Goal: Task Accomplishment & Management: Use online tool/utility

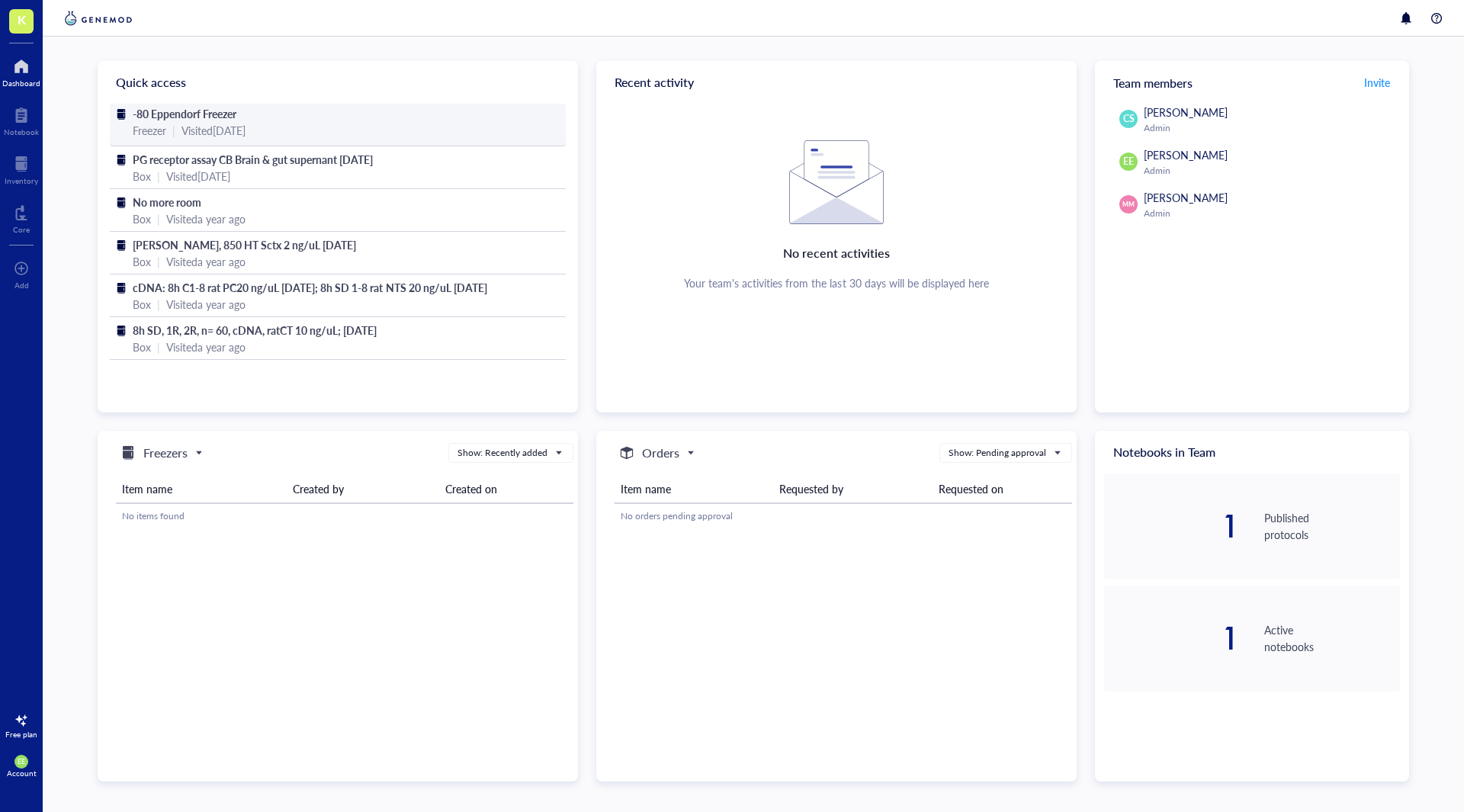
click at [213, 119] on span "-80 Eppendorf Freezer" at bounding box center [184, 114] width 104 height 16
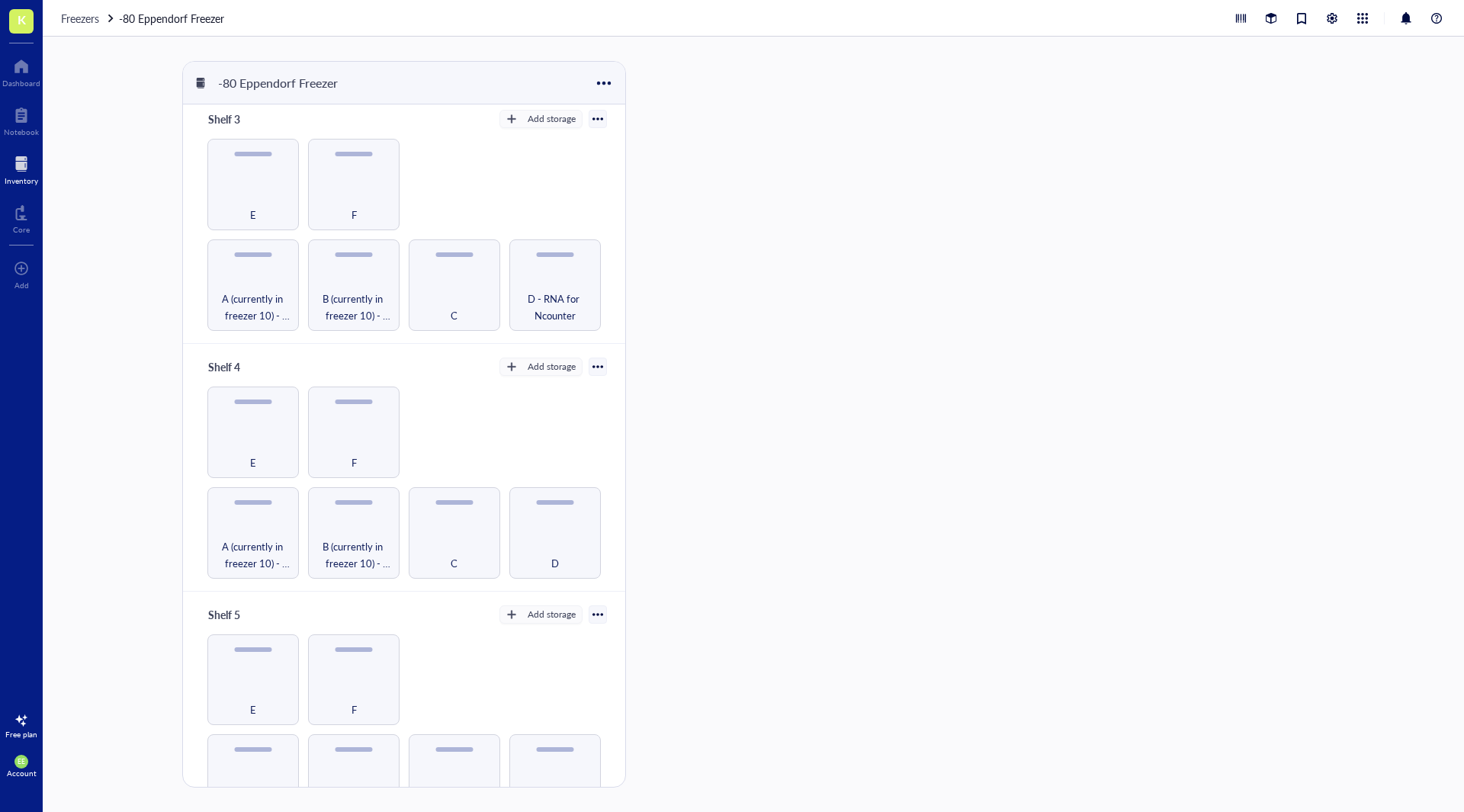
scroll to position [527, 0]
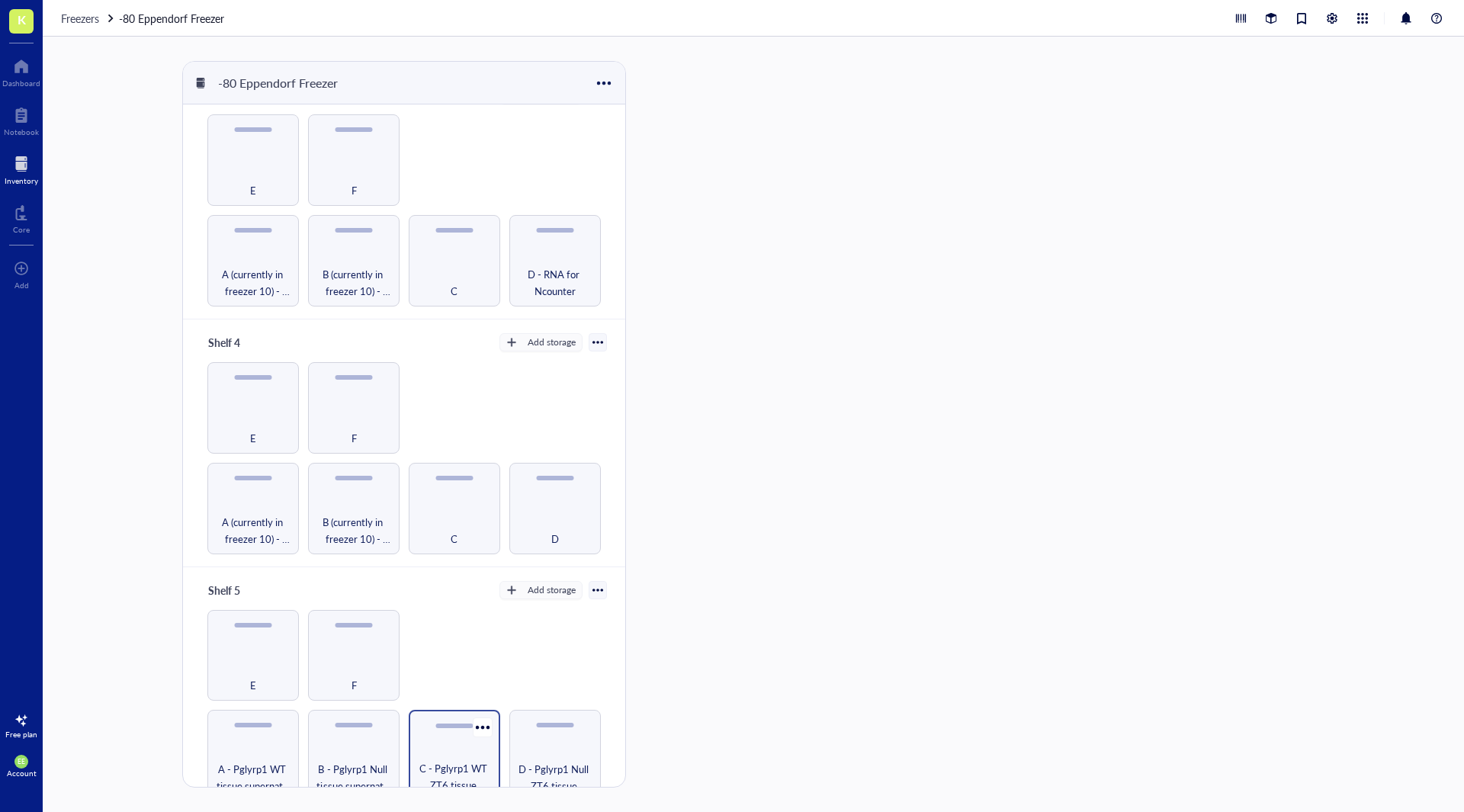
click at [454, 736] on div "C - Pglyrp1 WT ZT6 tissue supernate" at bounding box center [454, 756] width 92 height 92
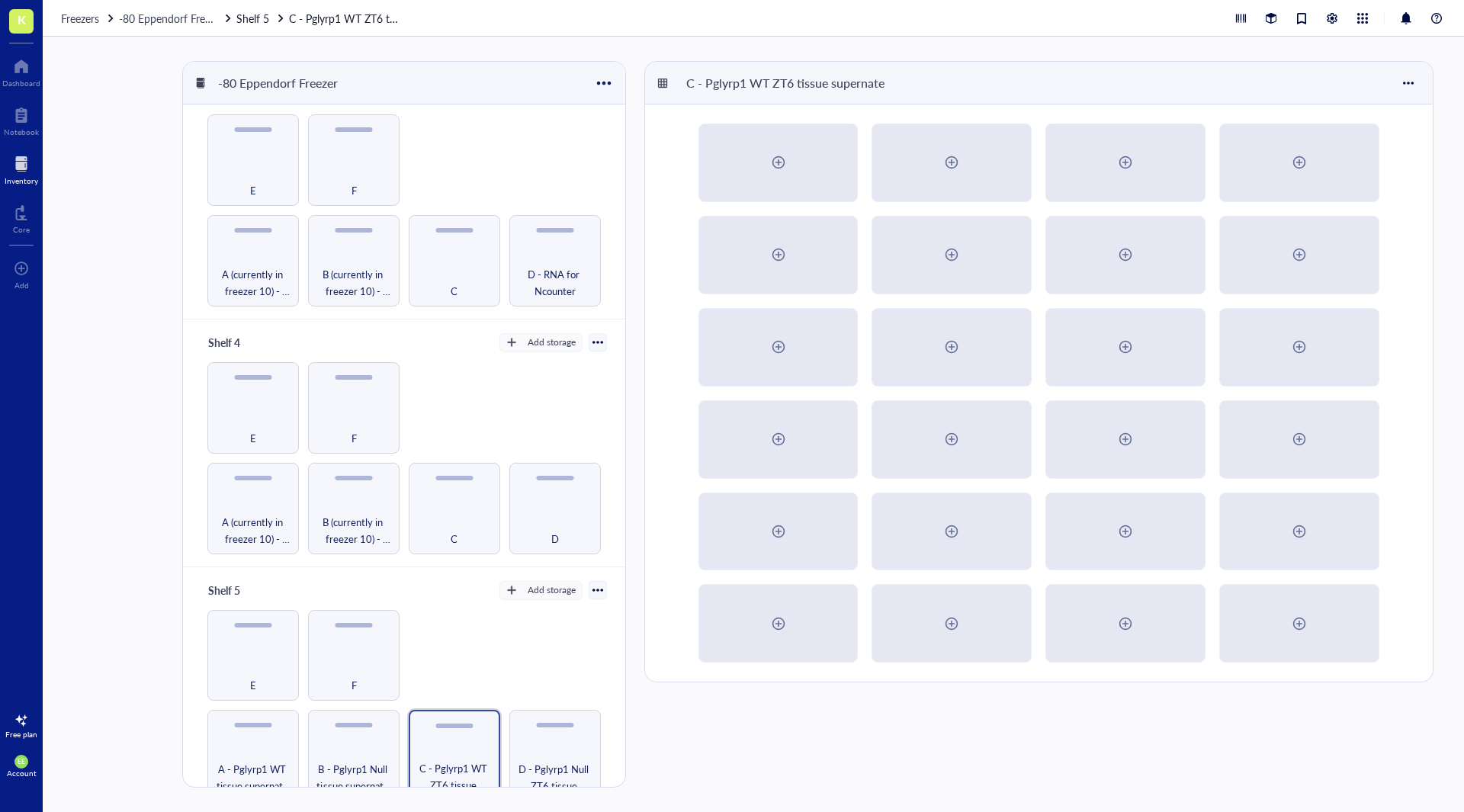
click at [98, 558] on div "-80 Eppendorf Freezer Shelf 1 Add storage A B C D E F Shelf 2 Add storage A - W…" at bounding box center [753, 424] width 1422 height 775
click at [778, 159] on div at bounding box center [779, 163] width 24 height 24
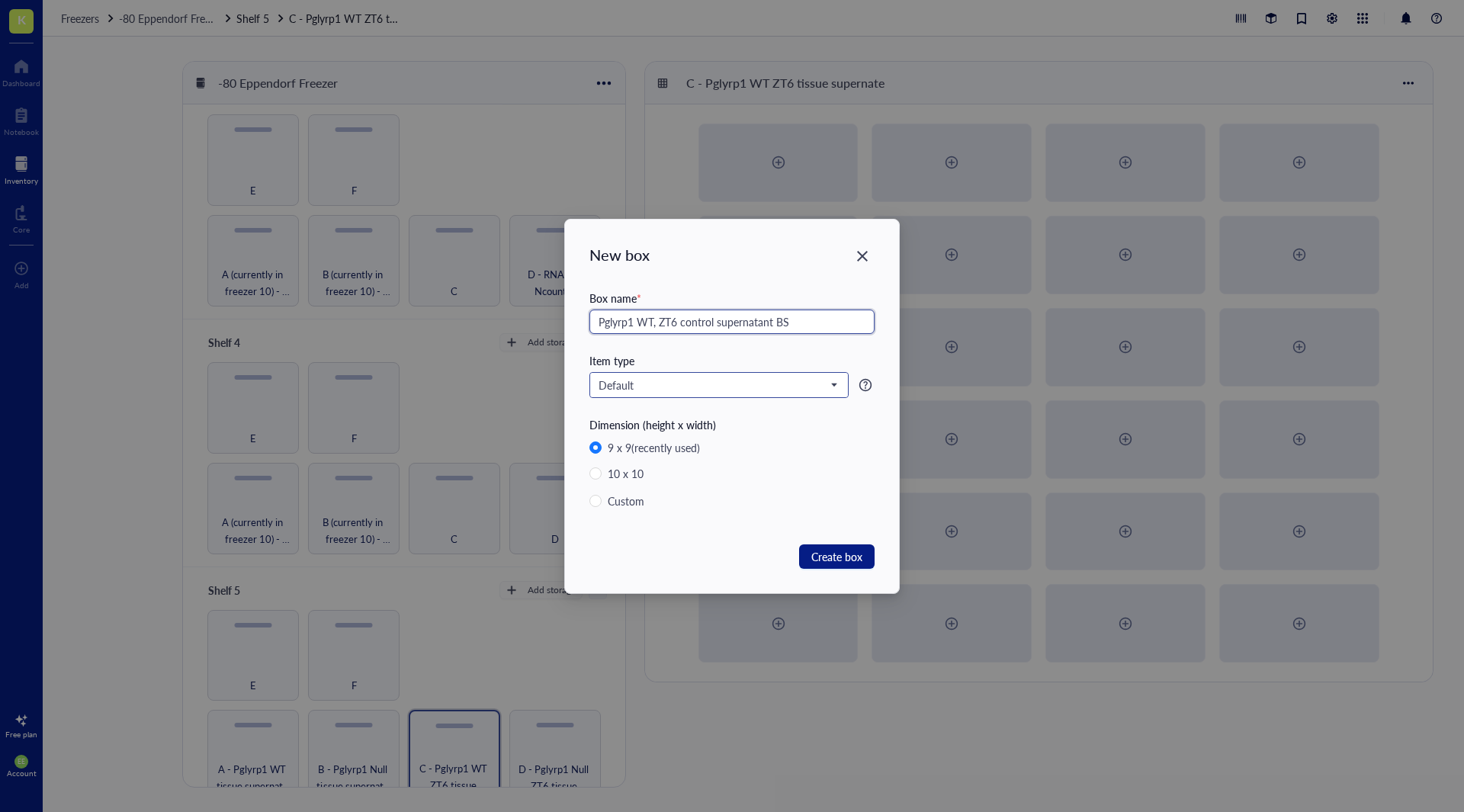
click at [786, 385] on span "Default" at bounding box center [717, 385] width 238 height 14
type input "Pglyrp1 WT, ZT6 control supernatant BS"
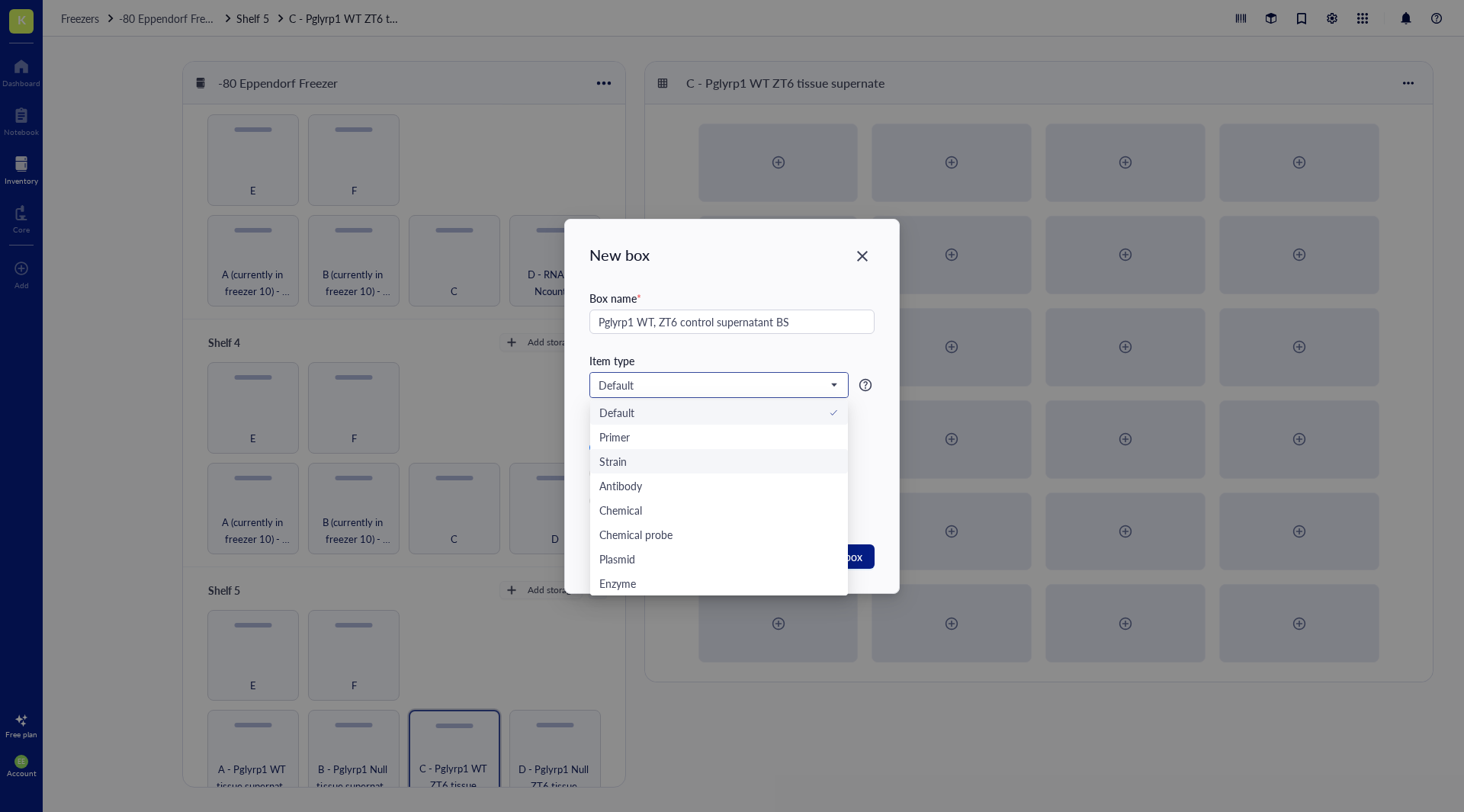
scroll to position [48, 0]
click at [638, 582] on div "Custom type" at bounding box center [630, 583] width 61 height 16
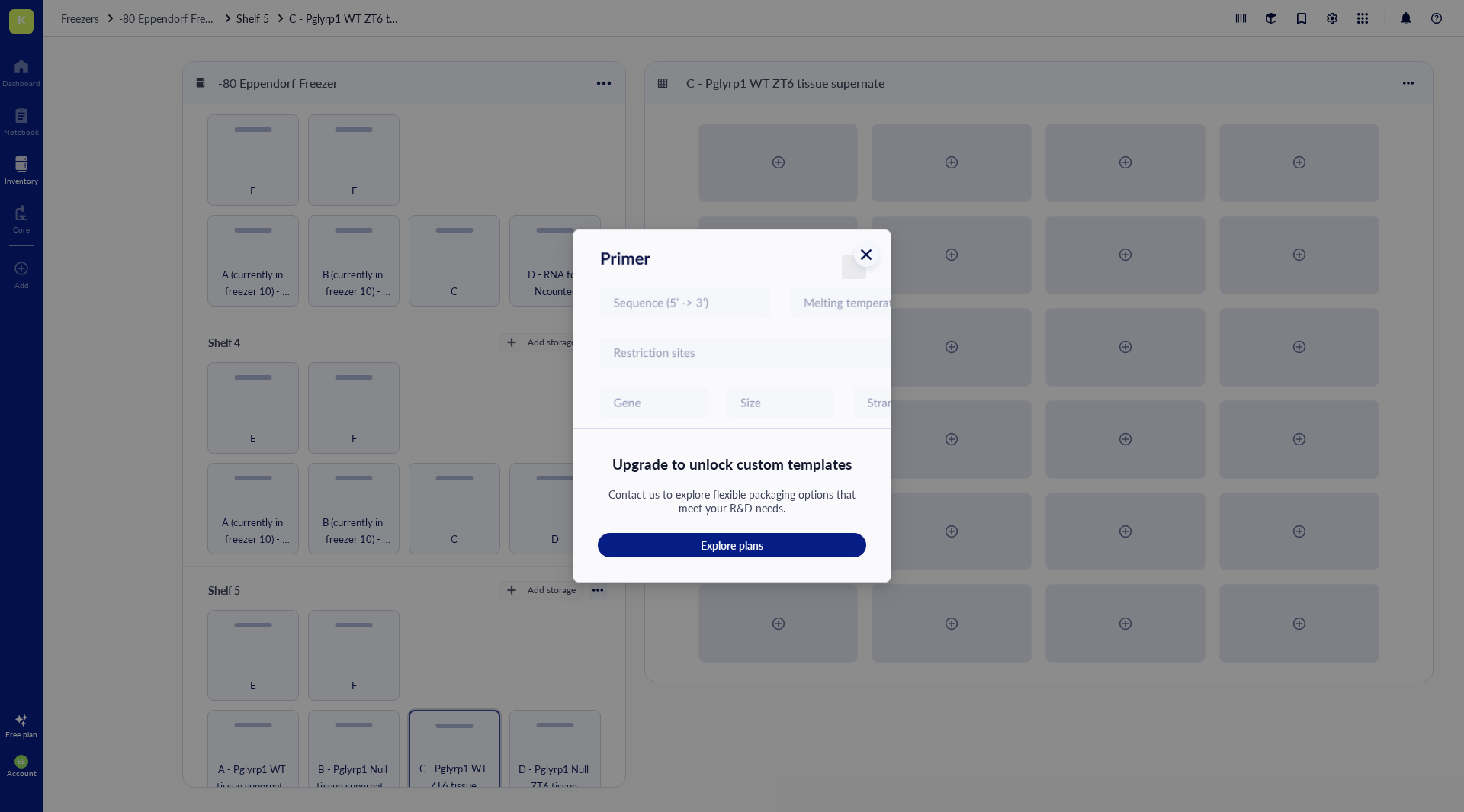
click at [865, 254] on icon "Close" at bounding box center [866, 254] width 15 height 15
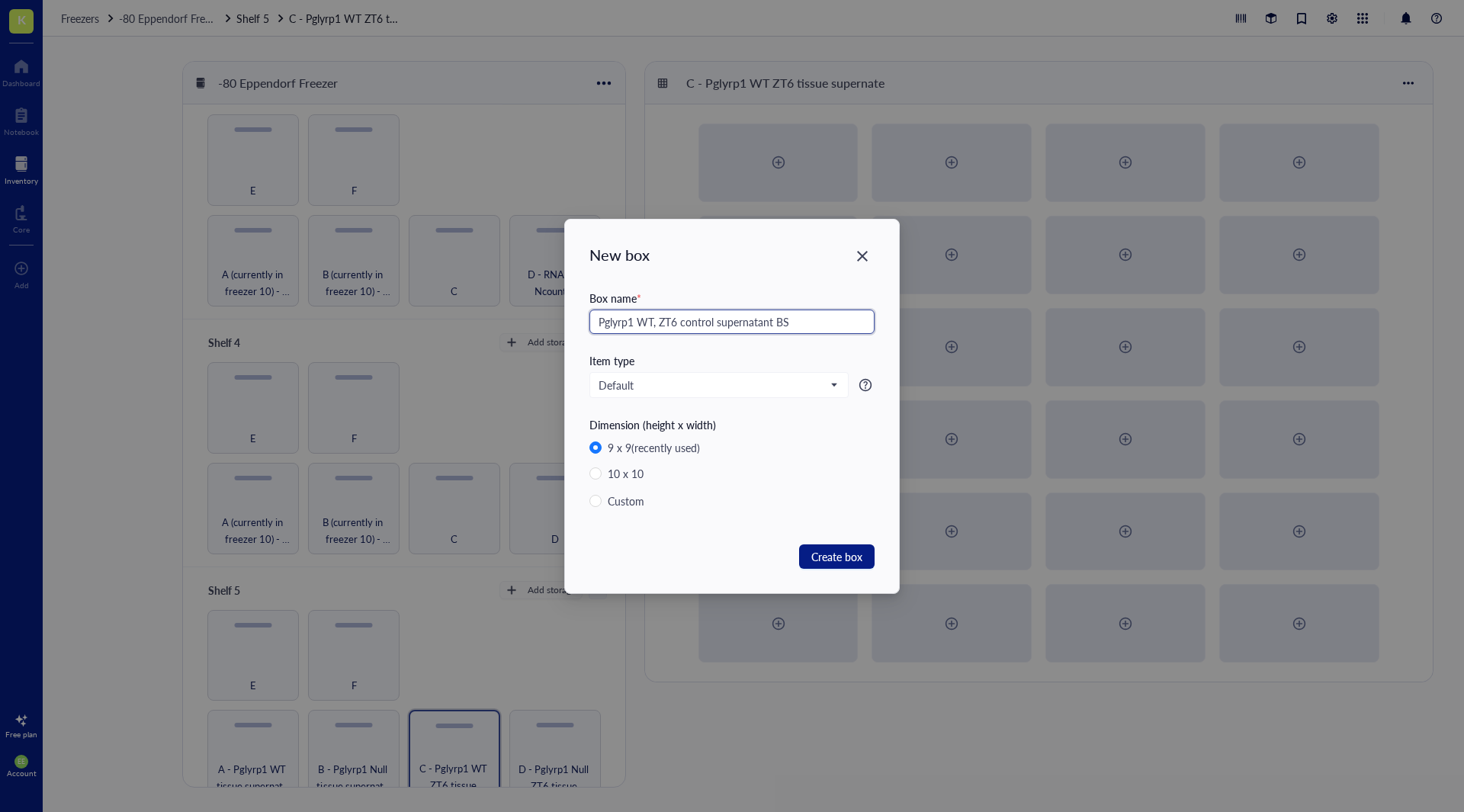
click at [712, 320] on input "Pglyrp1 WT, ZT6 control supernatant BS" at bounding box center [732, 322] width 286 height 24
click at [791, 318] on input "Pglyrp1 WT, ZT6 control, supernatant BS" at bounding box center [732, 322] width 286 height 24
type input "Pglyrp1 WT, ZT6 control, supernatant BS"
click at [819, 558] on span "Create box" at bounding box center [837, 556] width 51 height 16
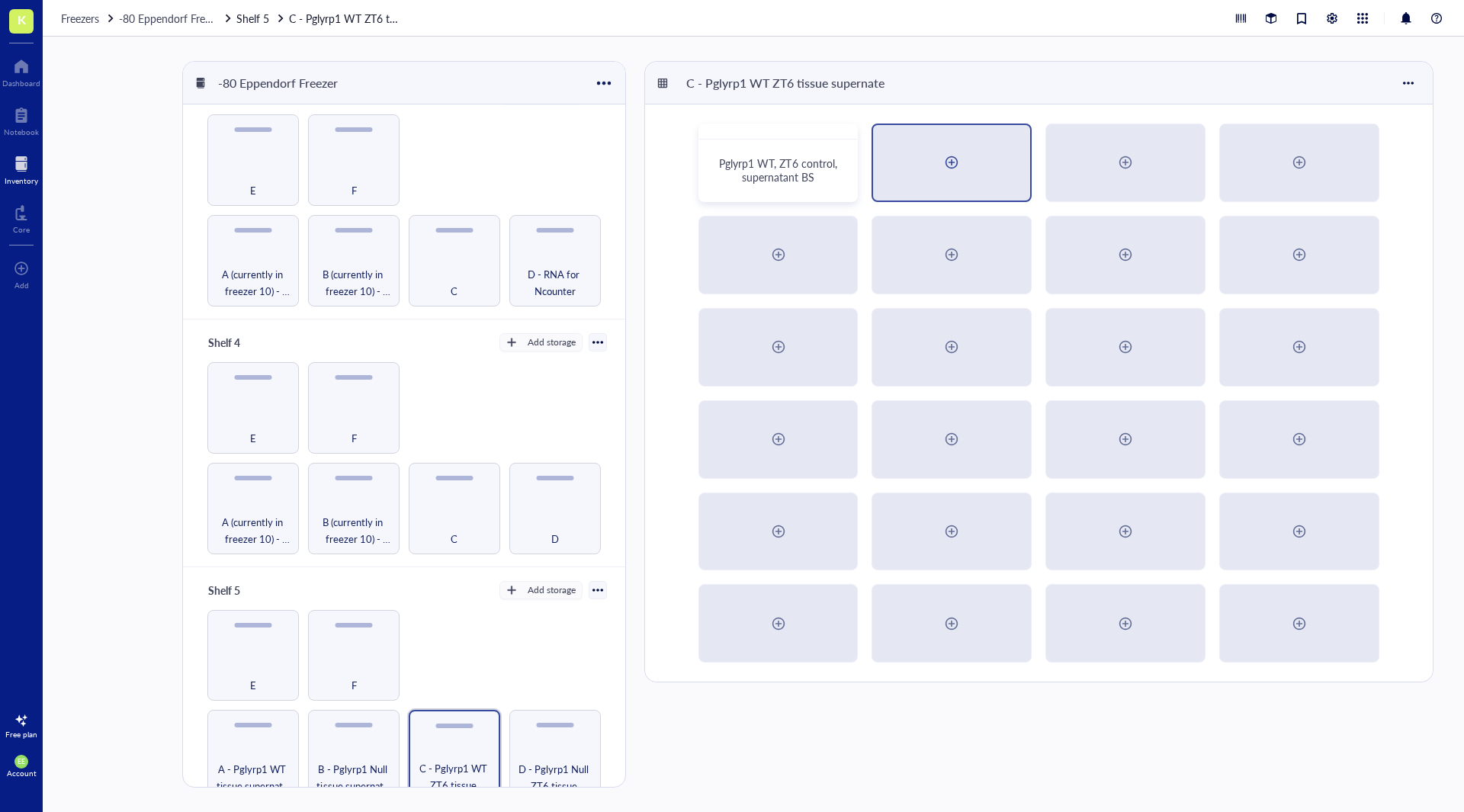
click at [923, 172] on div at bounding box center [952, 163] width 157 height 75
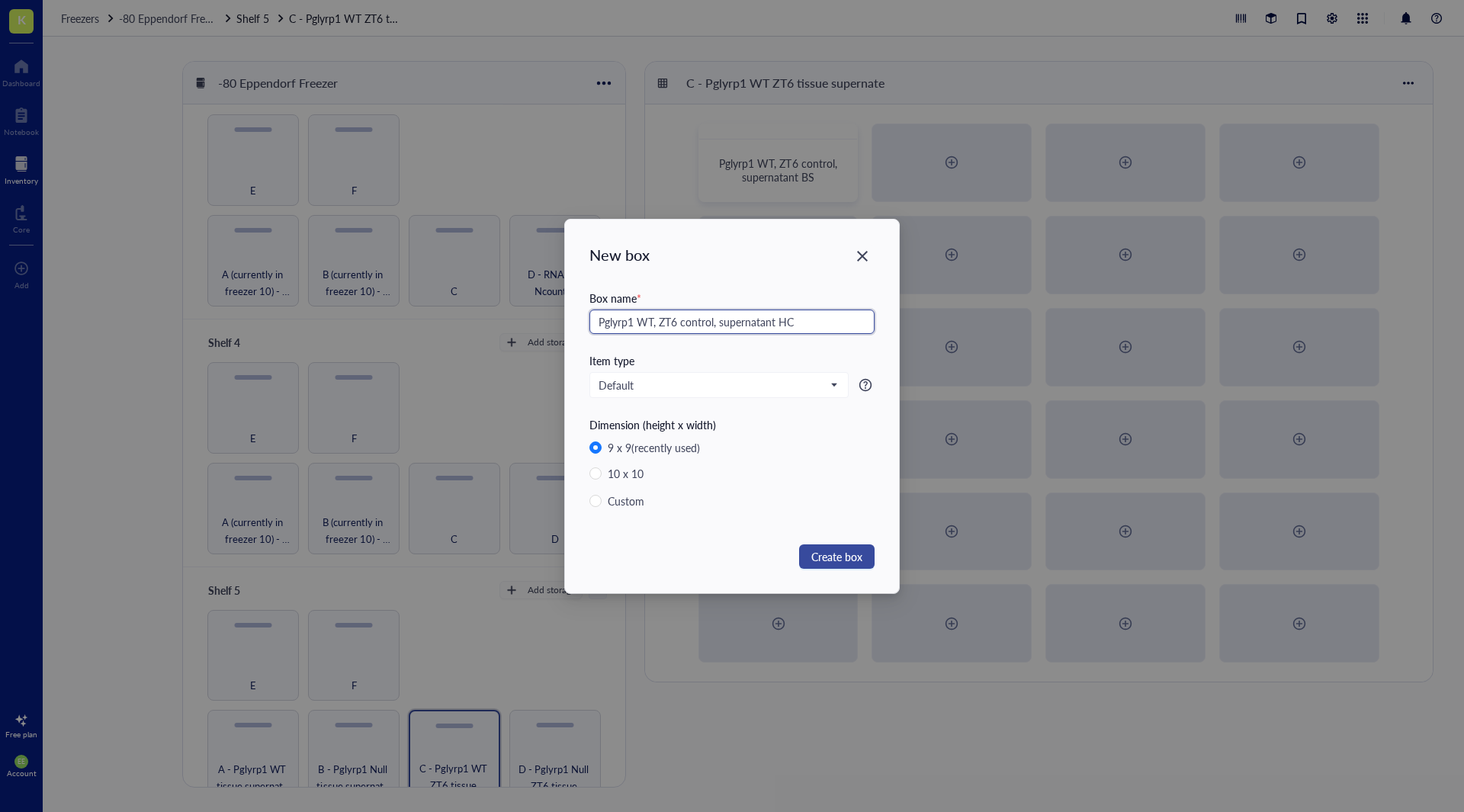
type input "Pglyrp1 WT, ZT6 control, supernatant HC"
click at [833, 553] on span "Create box" at bounding box center [837, 556] width 51 height 16
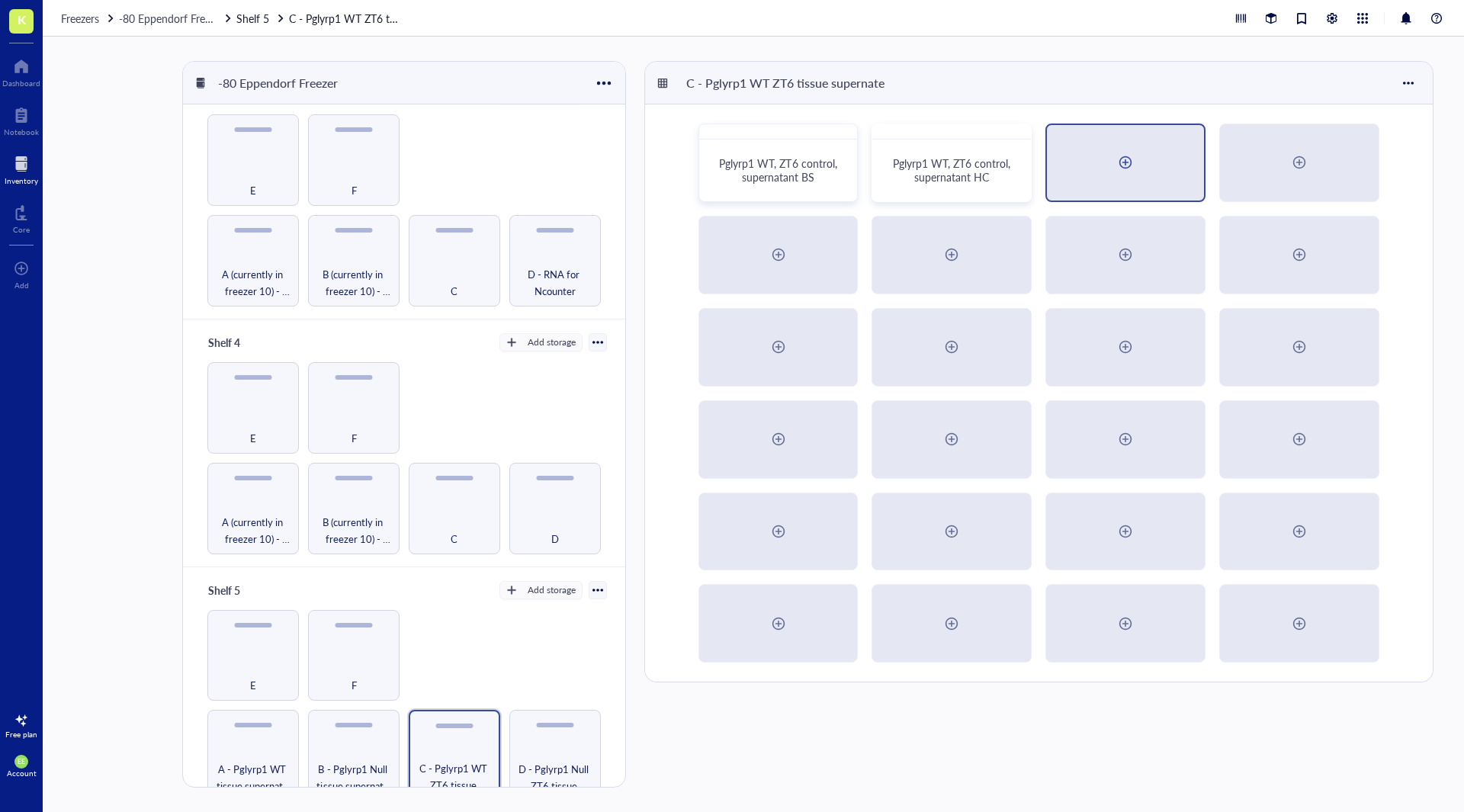
click at [1084, 157] on div at bounding box center [1126, 163] width 157 height 75
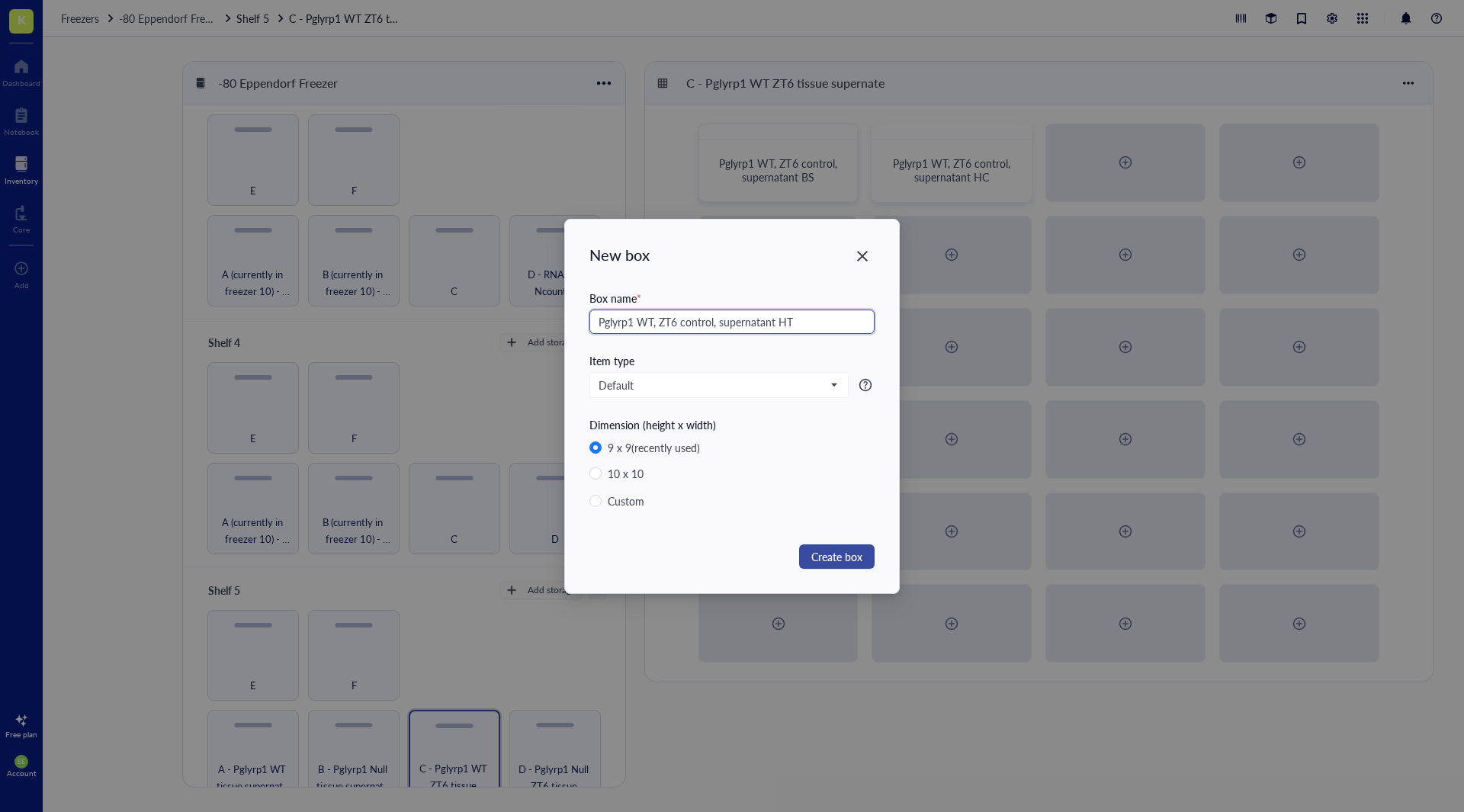
type input "Pglyrp1 WT, ZT6 control, supernatant HT"
click at [818, 555] on span "Create box" at bounding box center [837, 556] width 51 height 16
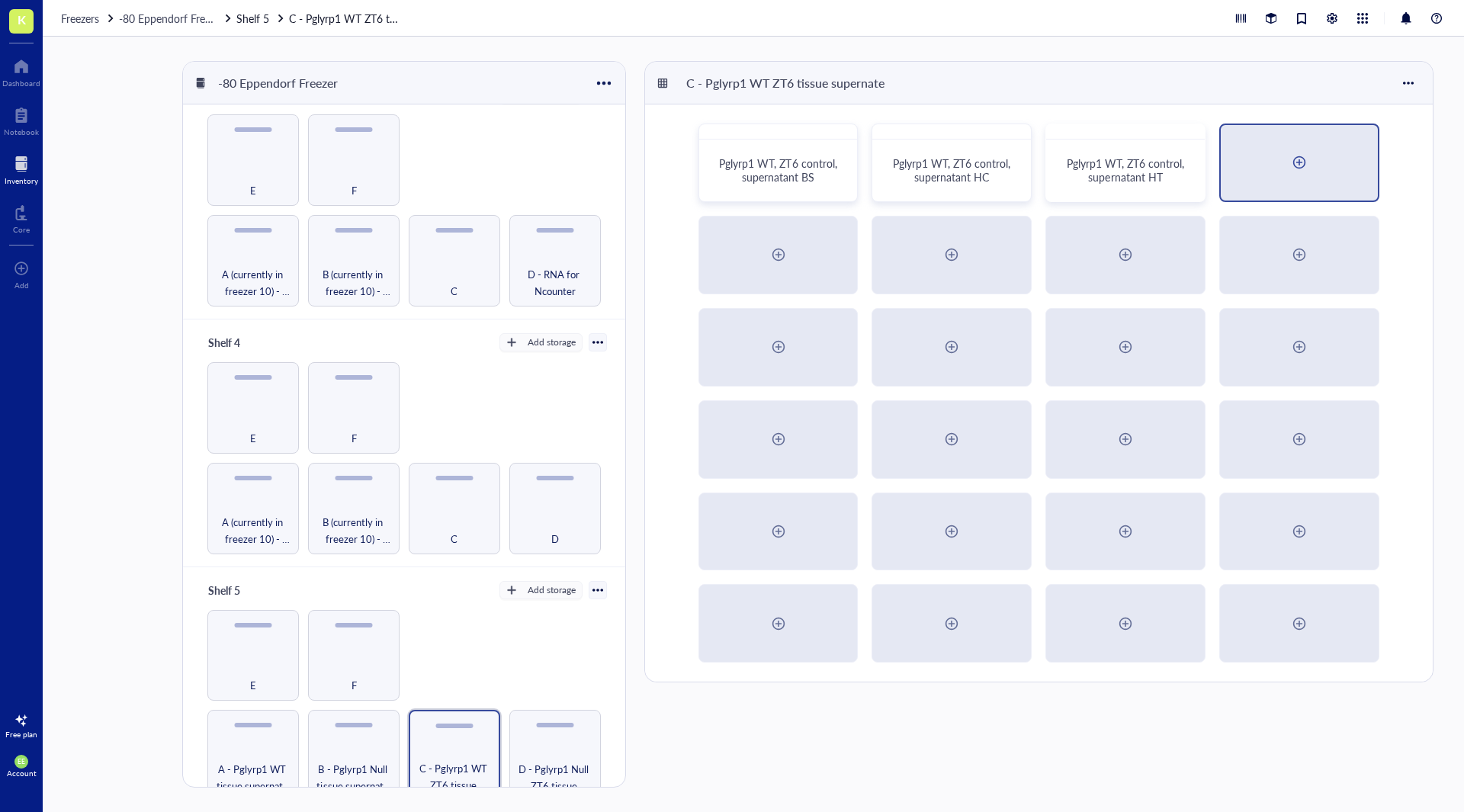
click at [1268, 164] on div at bounding box center [1300, 163] width 157 height 75
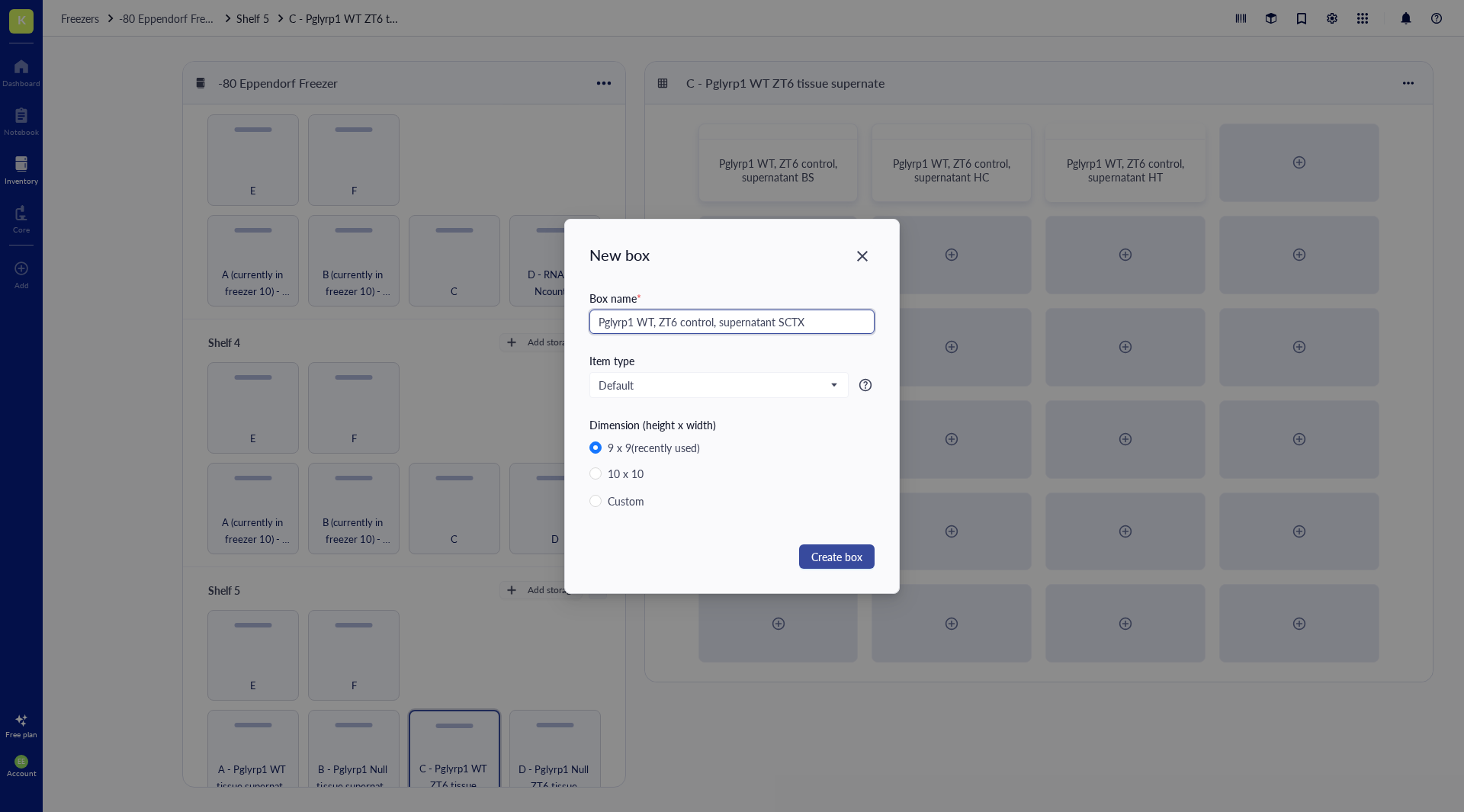
type input "Pglyrp1 WT, ZT6 control, supernatant SCTX"
click at [827, 562] on span "Create box" at bounding box center [837, 556] width 51 height 16
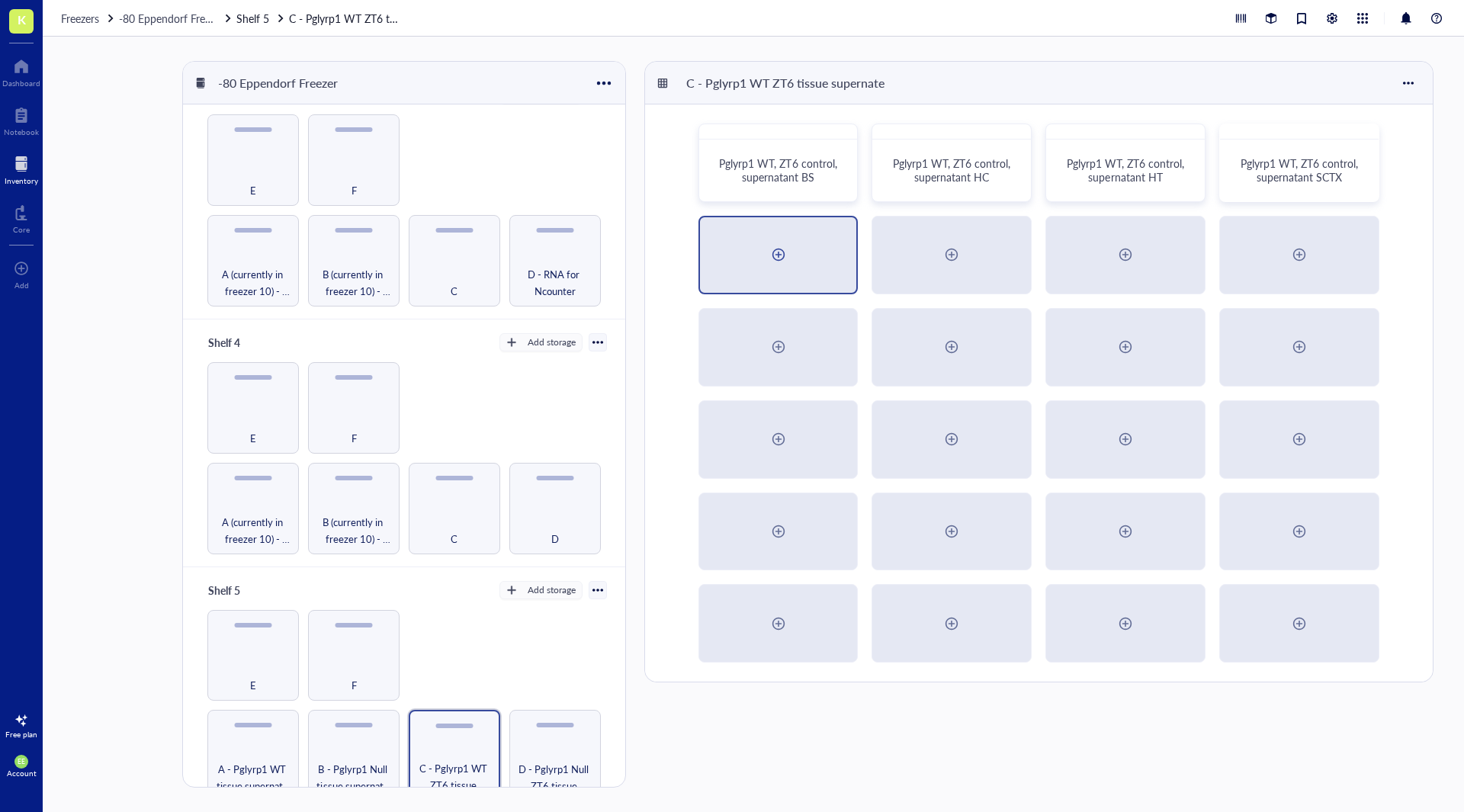
click at [807, 251] on div at bounding box center [779, 254] width 157 height 75
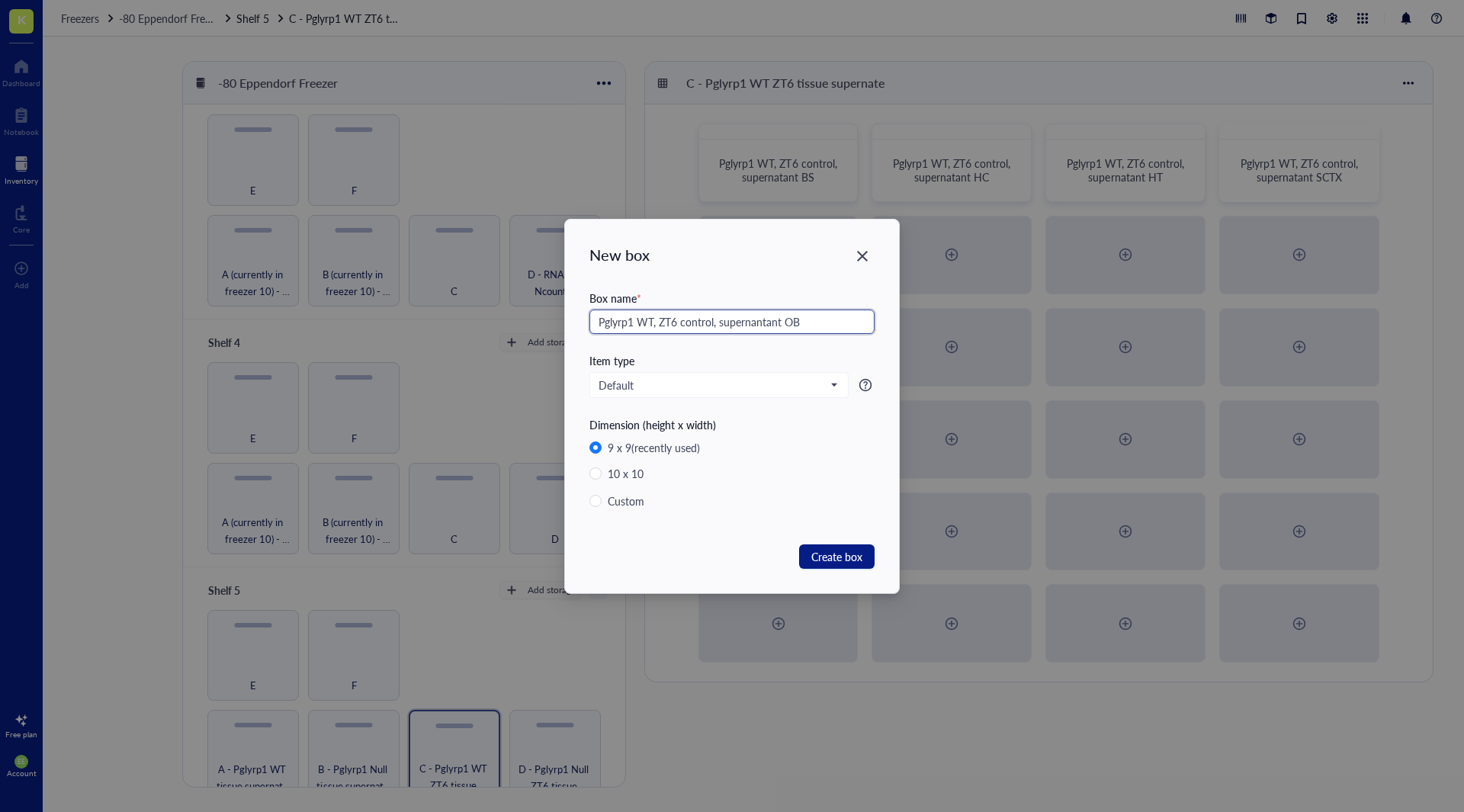
click at [760, 321] on input "Pglyrp1 WT, ZT6 control, supernantant OB" at bounding box center [732, 322] width 286 height 24
type input "Pglyrp1 WT, ZT6 control, supernatant OB"
click at [825, 554] on span "Create box" at bounding box center [837, 556] width 51 height 16
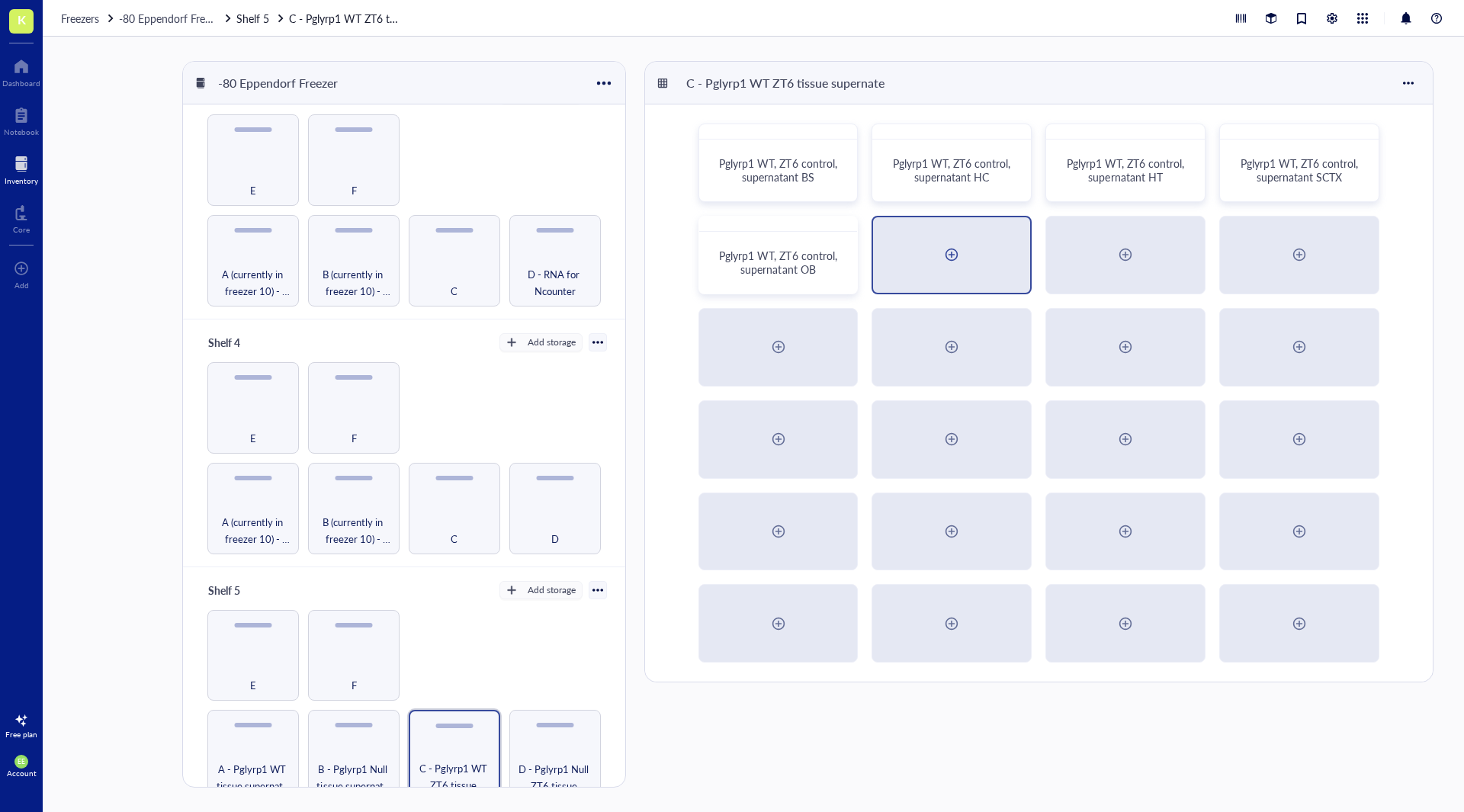
click at [917, 240] on div at bounding box center [952, 254] width 157 height 75
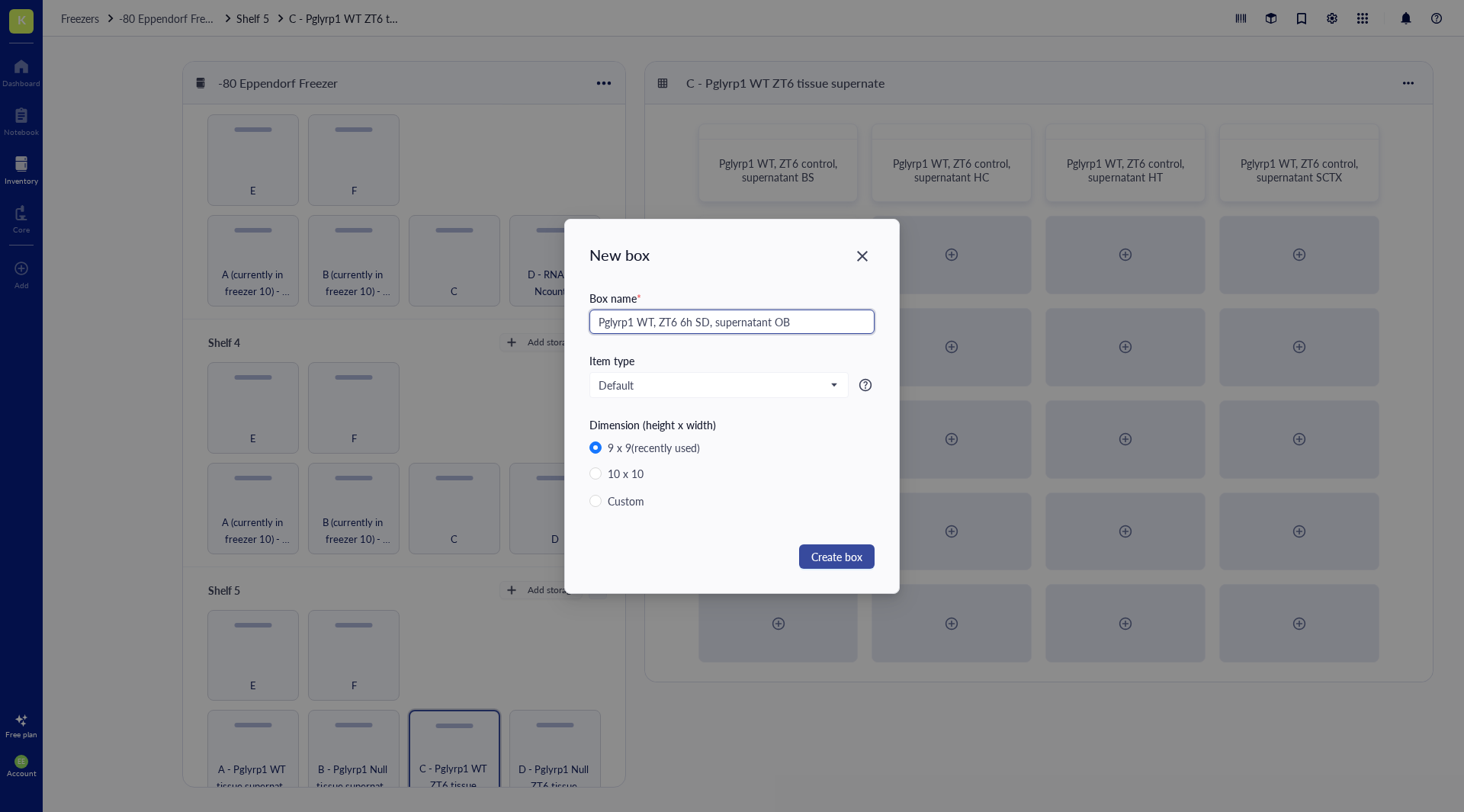
type input "Pglyrp1 WT, ZT6 6h SD, supernatant OB"
click at [822, 553] on span "Create box" at bounding box center [837, 556] width 51 height 16
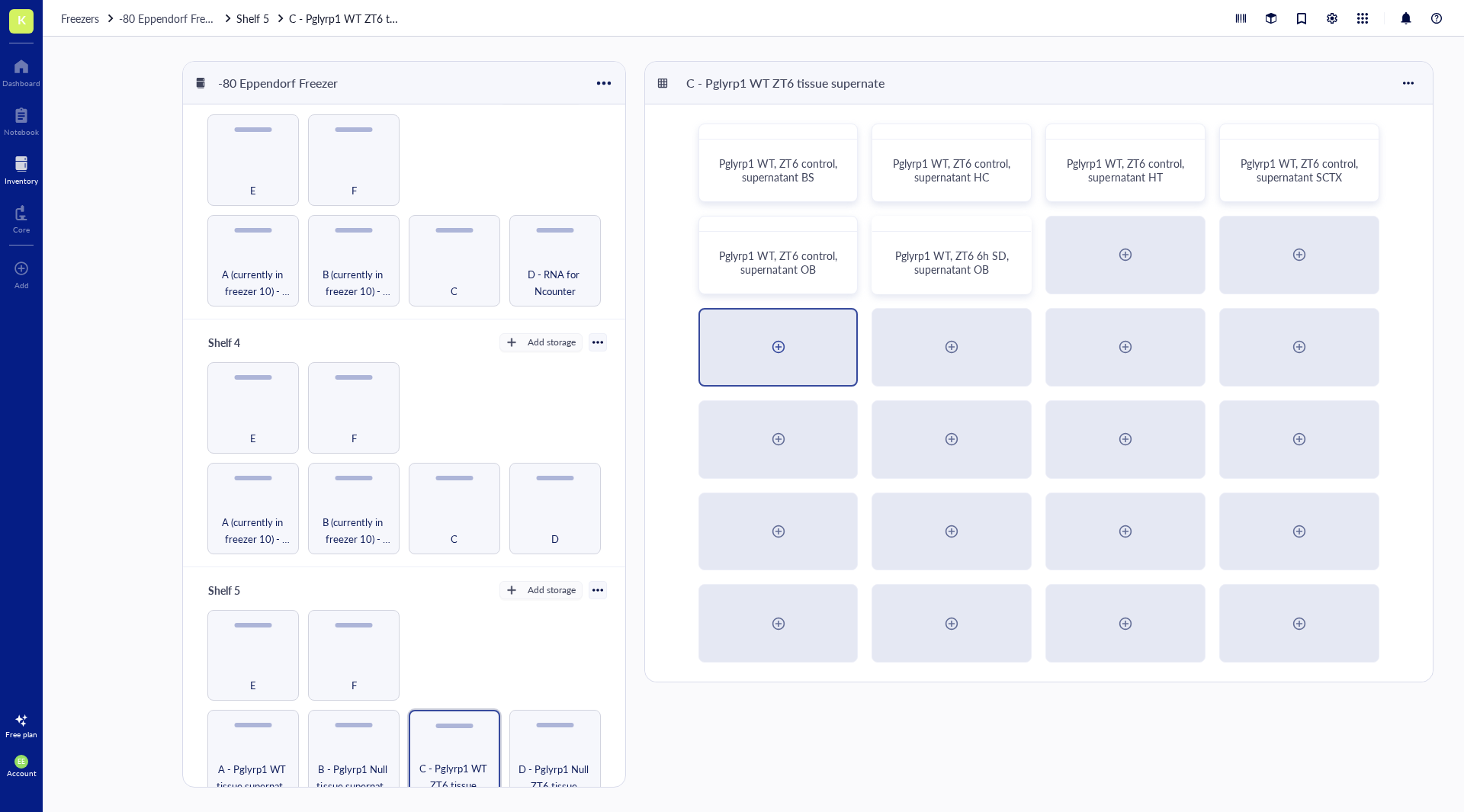
click at [785, 356] on div at bounding box center [779, 347] width 24 height 24
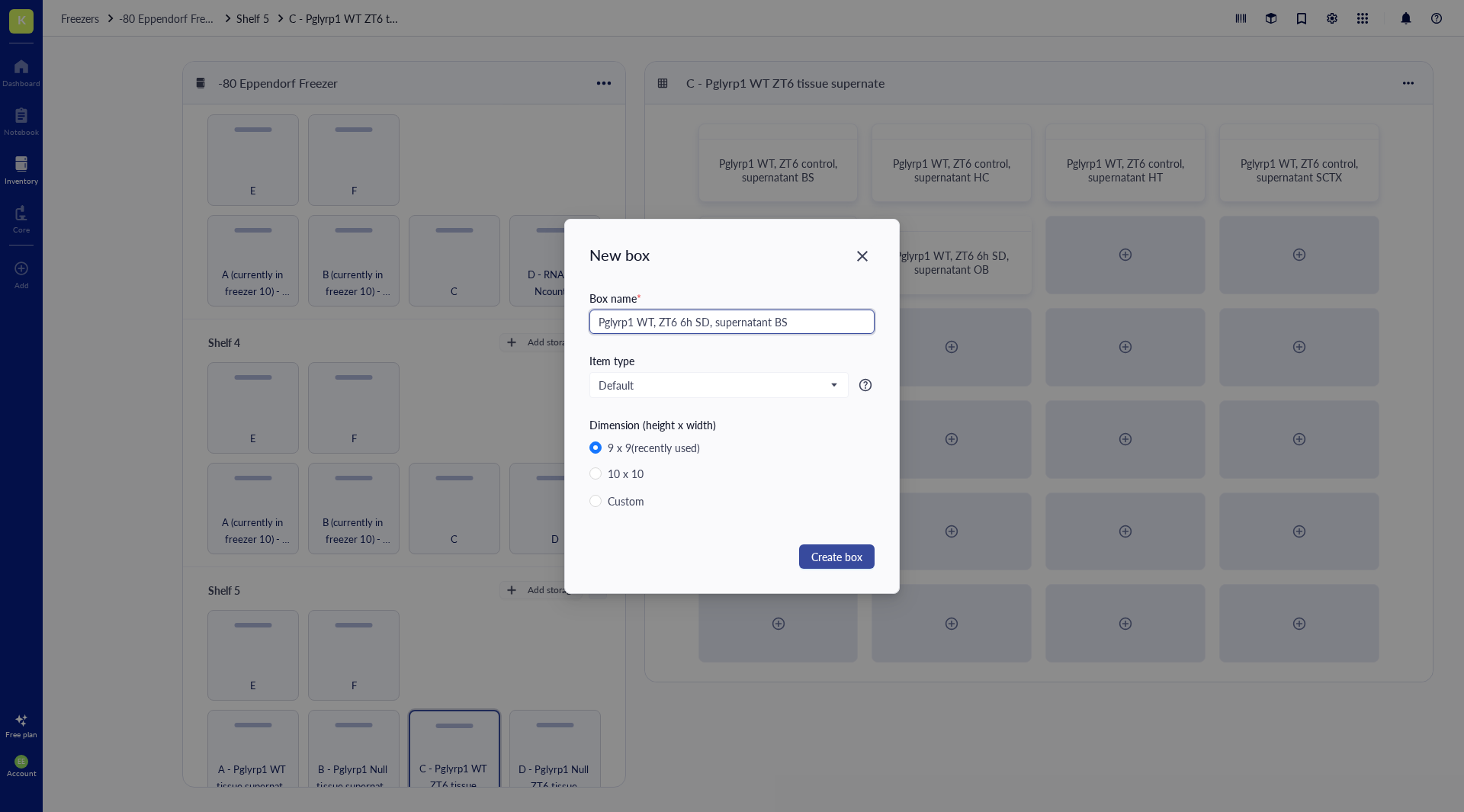
type input "Pglyrp1 WT, ZT6 6h SD, supernatant BS"
click at [824, 551] on span "Create box" at bounding box center [837, 556] width 51 height 16
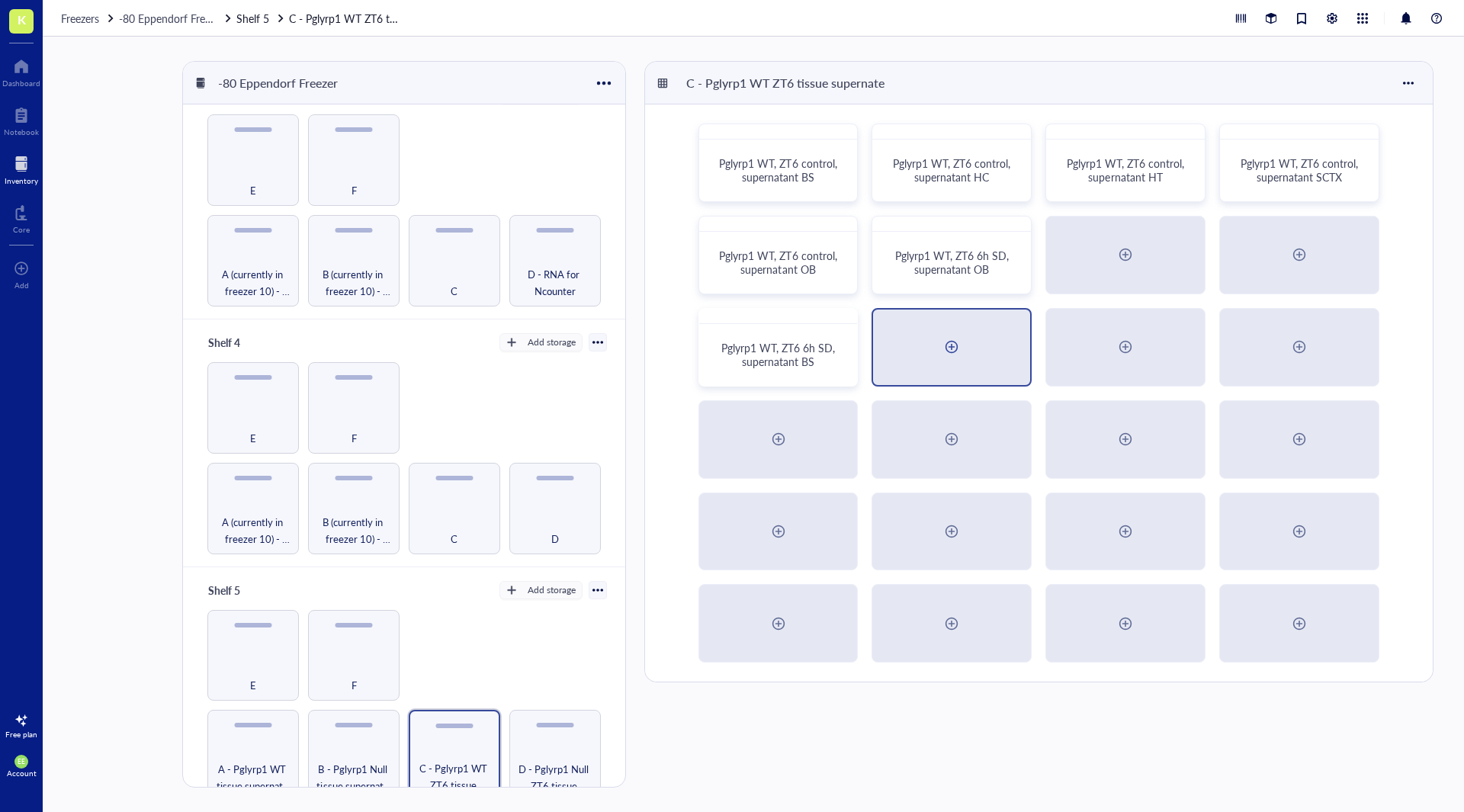
click at [918, 350] on div at bounding box center [952, 347] width 157 height 75
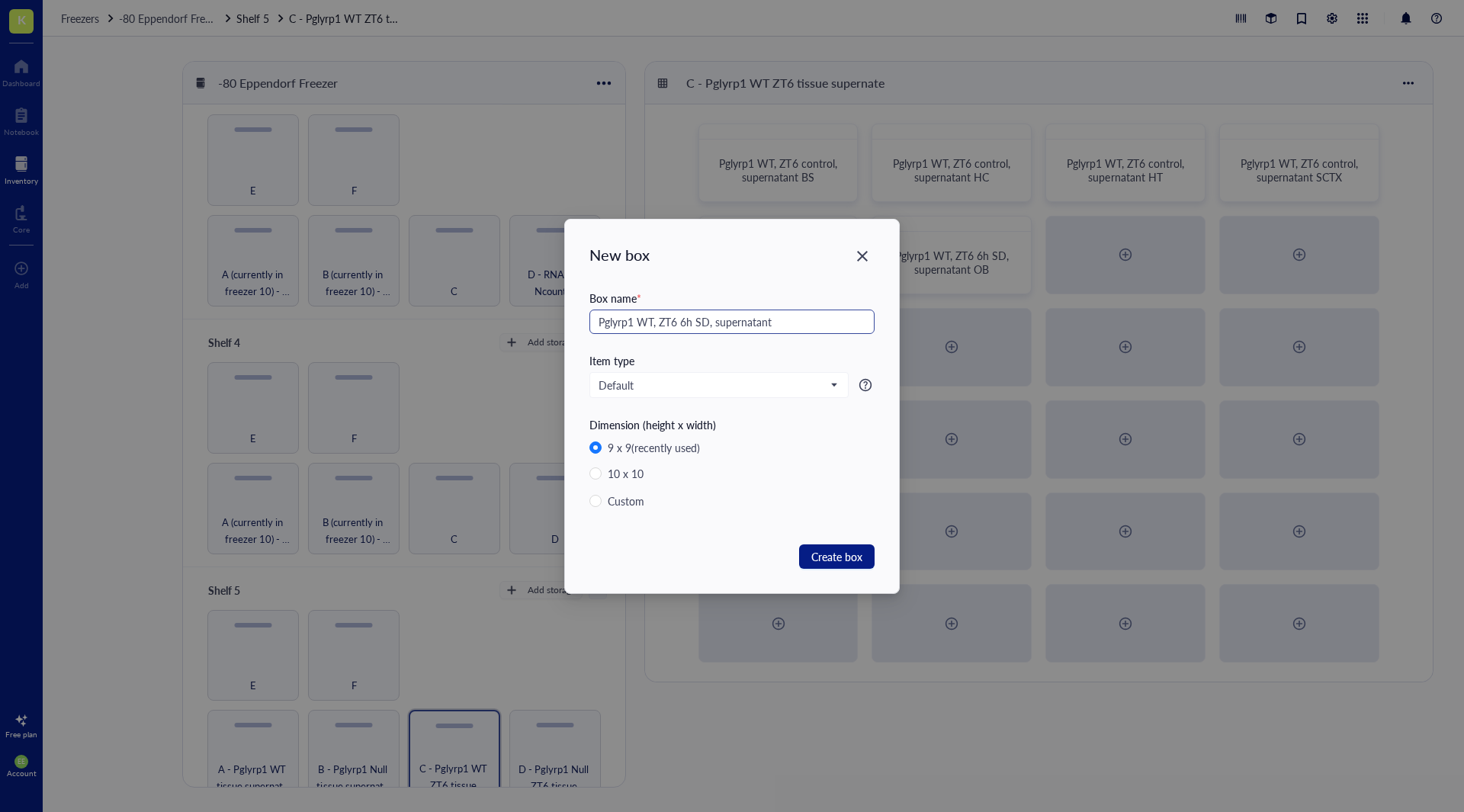
drag, startPoint x: 787, startPoint y: 313, endPoint x: 597, endPoint y: 330, distance: 190.8
click at [597, 330] on input "Pglyrp1 WT, ZT6 6h SD, supernatant" at bounding box center [732, 322] width 286 height 24
click at [788, 323] on input "Pglyrp1 WT, ZT6 6h SD, supernatant" at bounding box center [732, 322] width 286 height 24
type input "Pglyrp1 WT, ZT6 6h SD, supernatant HC"
click at [827, 554] on span "Create box" at bounding box center [837, 556] width 51 height 16
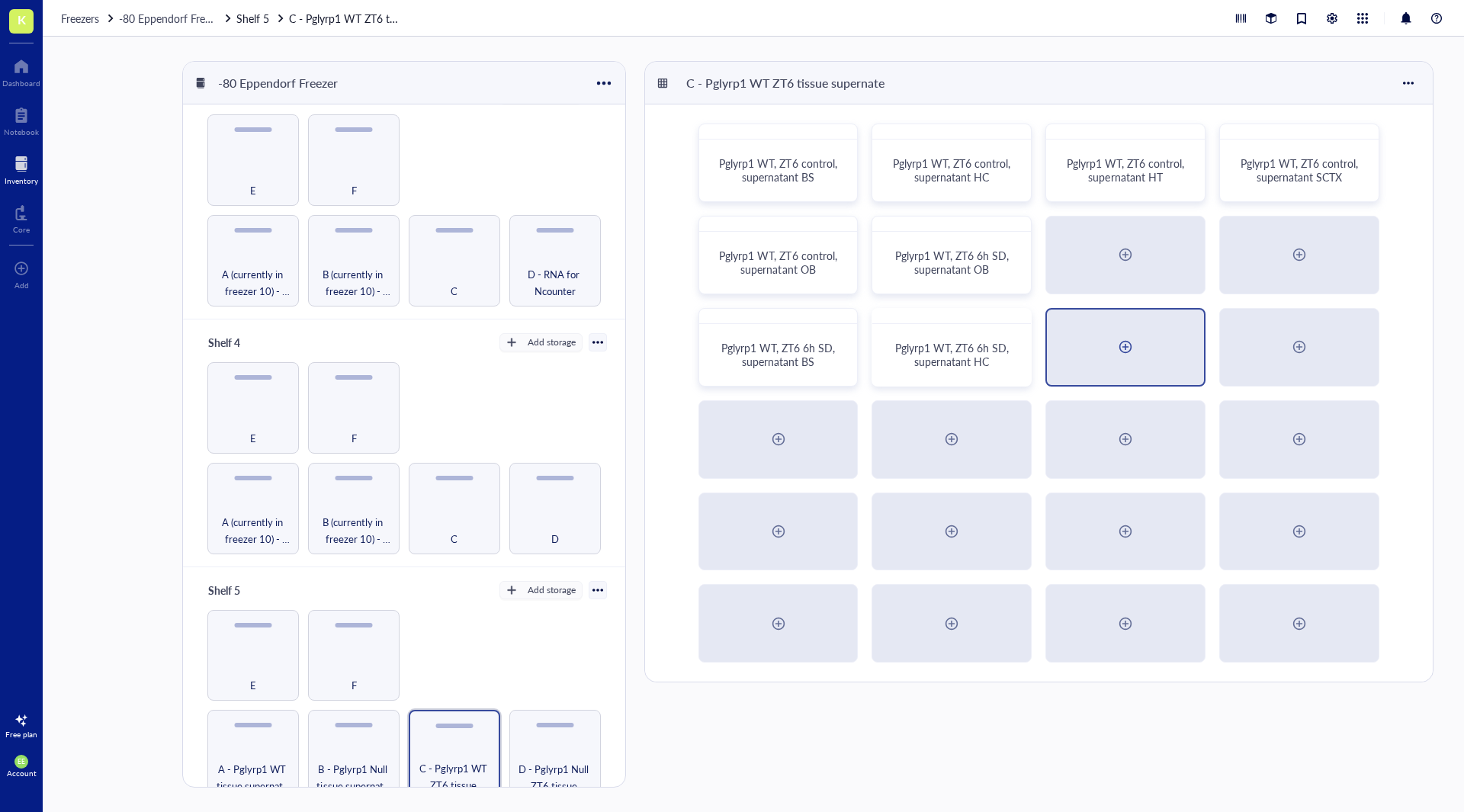
click at [1110, 342] on div at bounding box center [1126, 347] width 157 height 75
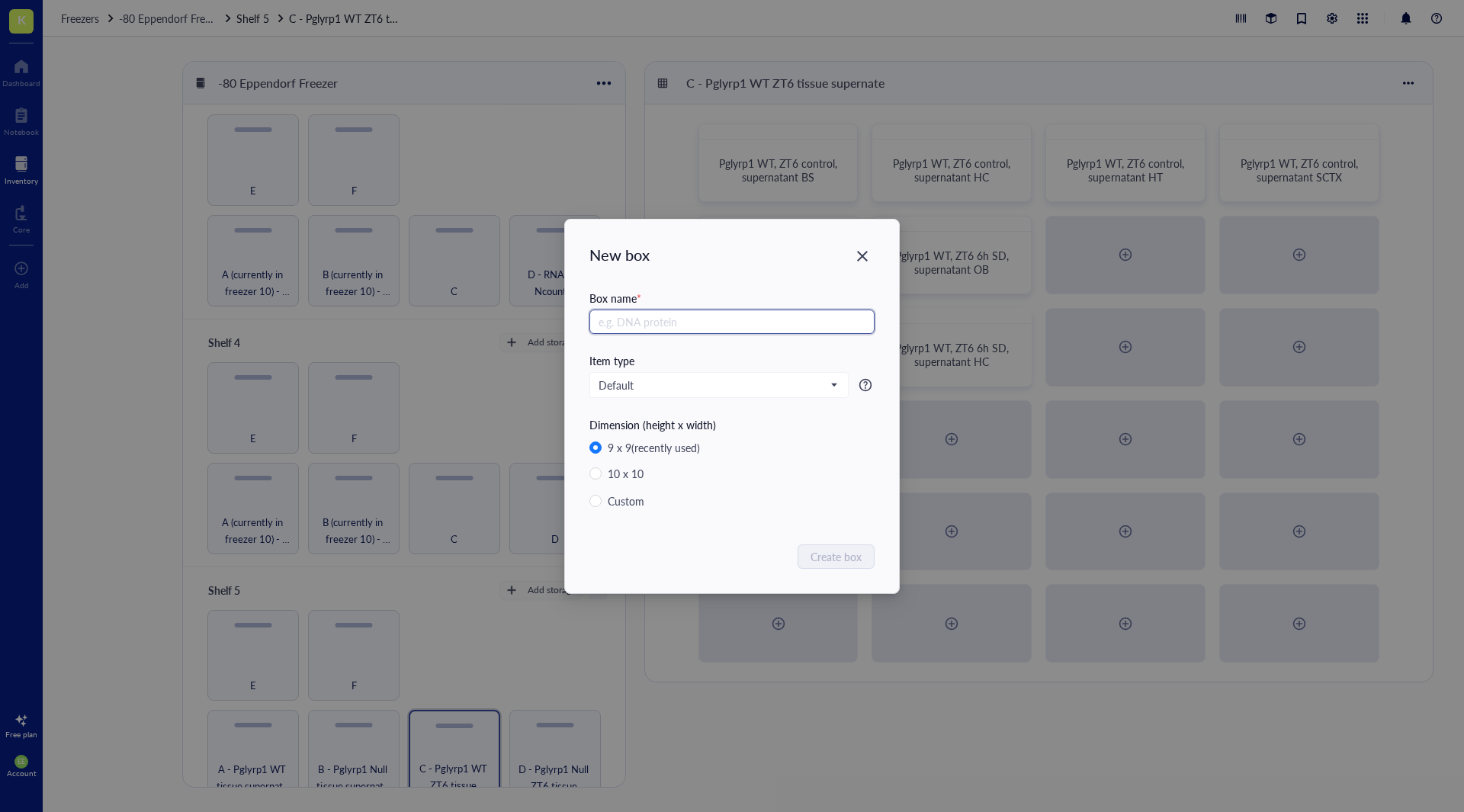
paste input "Pglyrp1 WT, ZT6 6h SD, supernatant"
type input "Pglyrp1 WT, ZT6 6h SD, supernatant HT"
click at [844, 556] on span "Create box" at bounding box center [837, 556] width 51 height 16
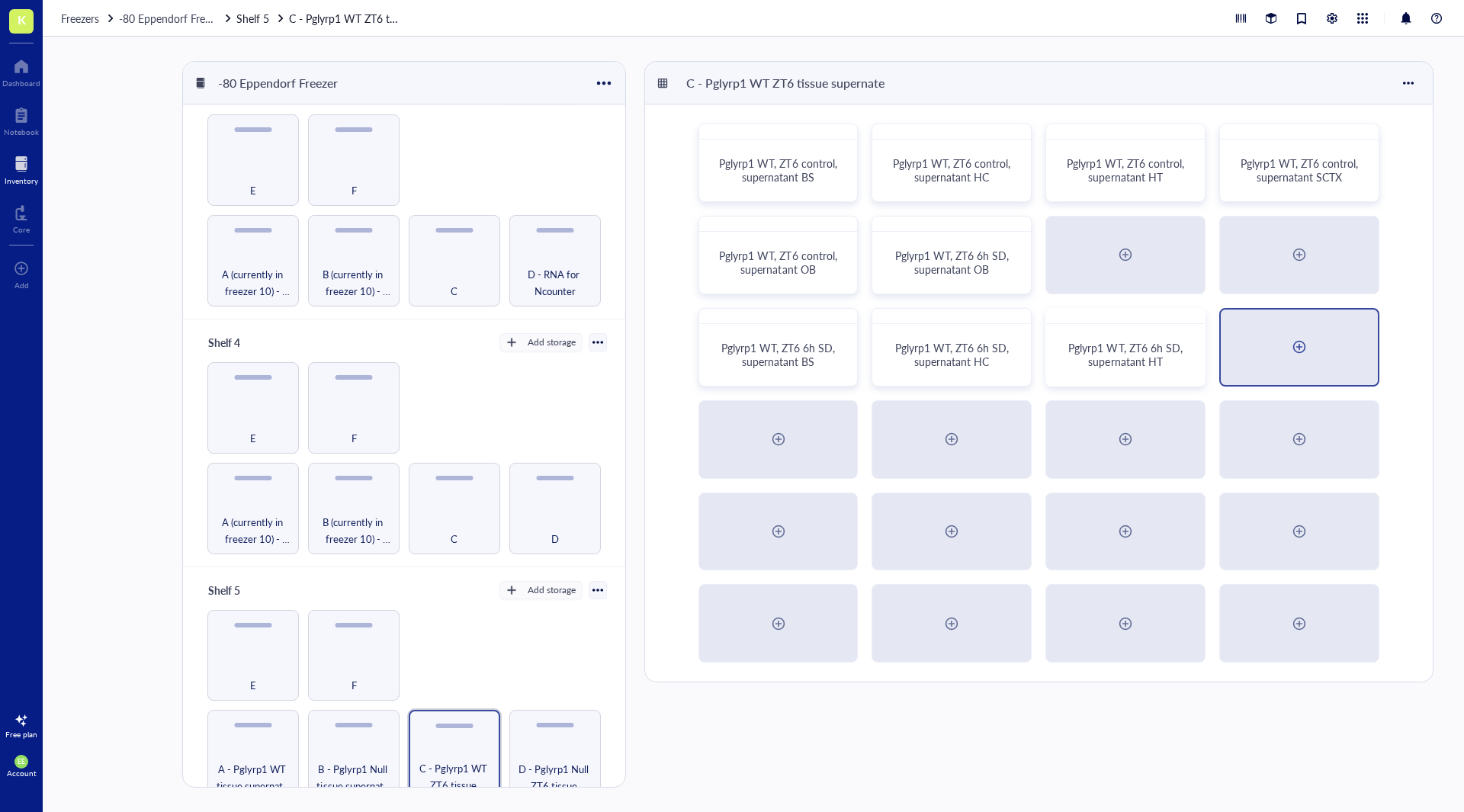
click at [1264, 331] on div at bounding box center [1300, 347] width 157 height 75
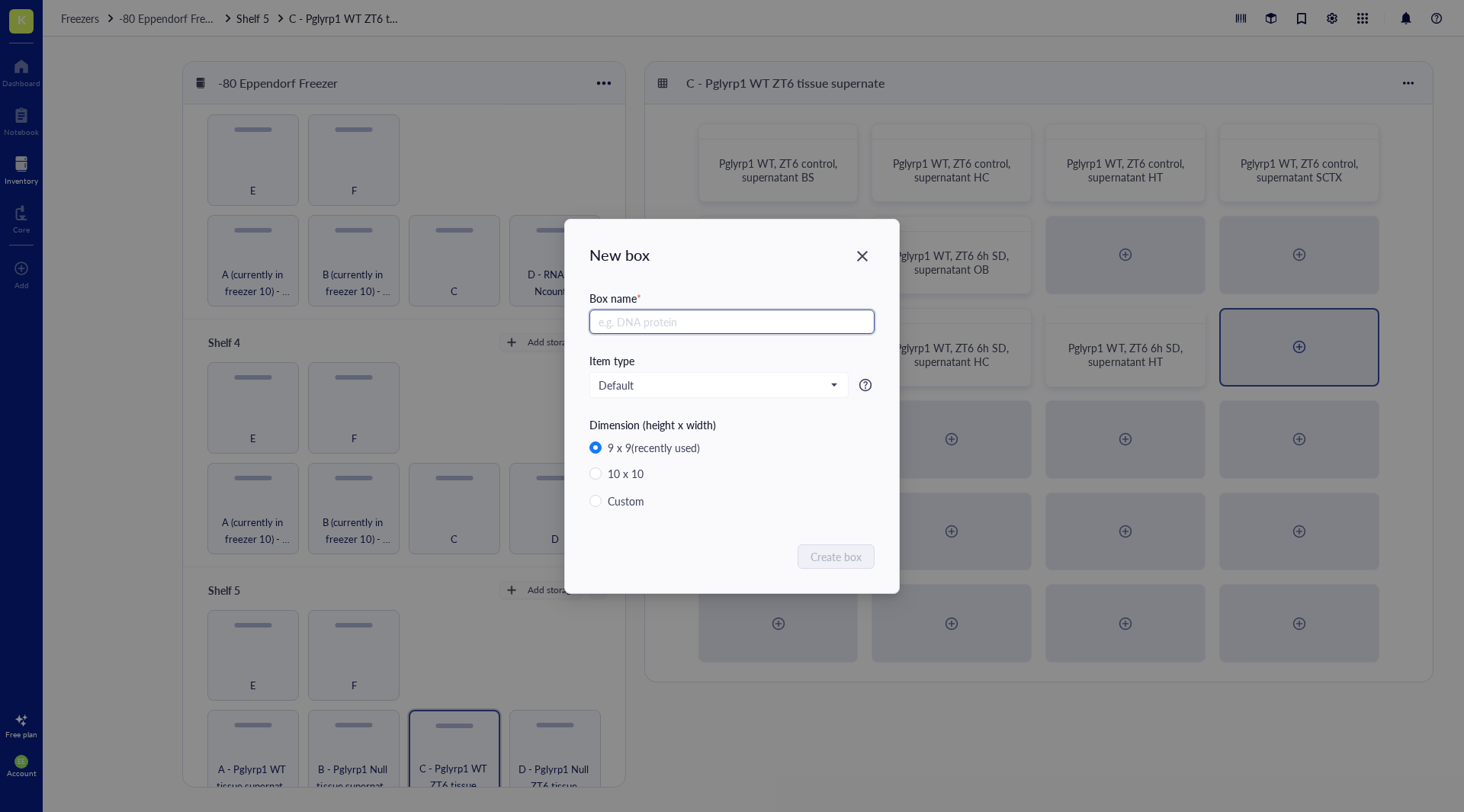
paste input "Pglyrp1 WT, ZT6 6h SD, supernatant"
type input "Pglyrp1 WT, ZT6 6h SD, supernatant SCTX"
click at [822, 556] on span "Create box" at bounding box center [837, 556] width 51 height 16
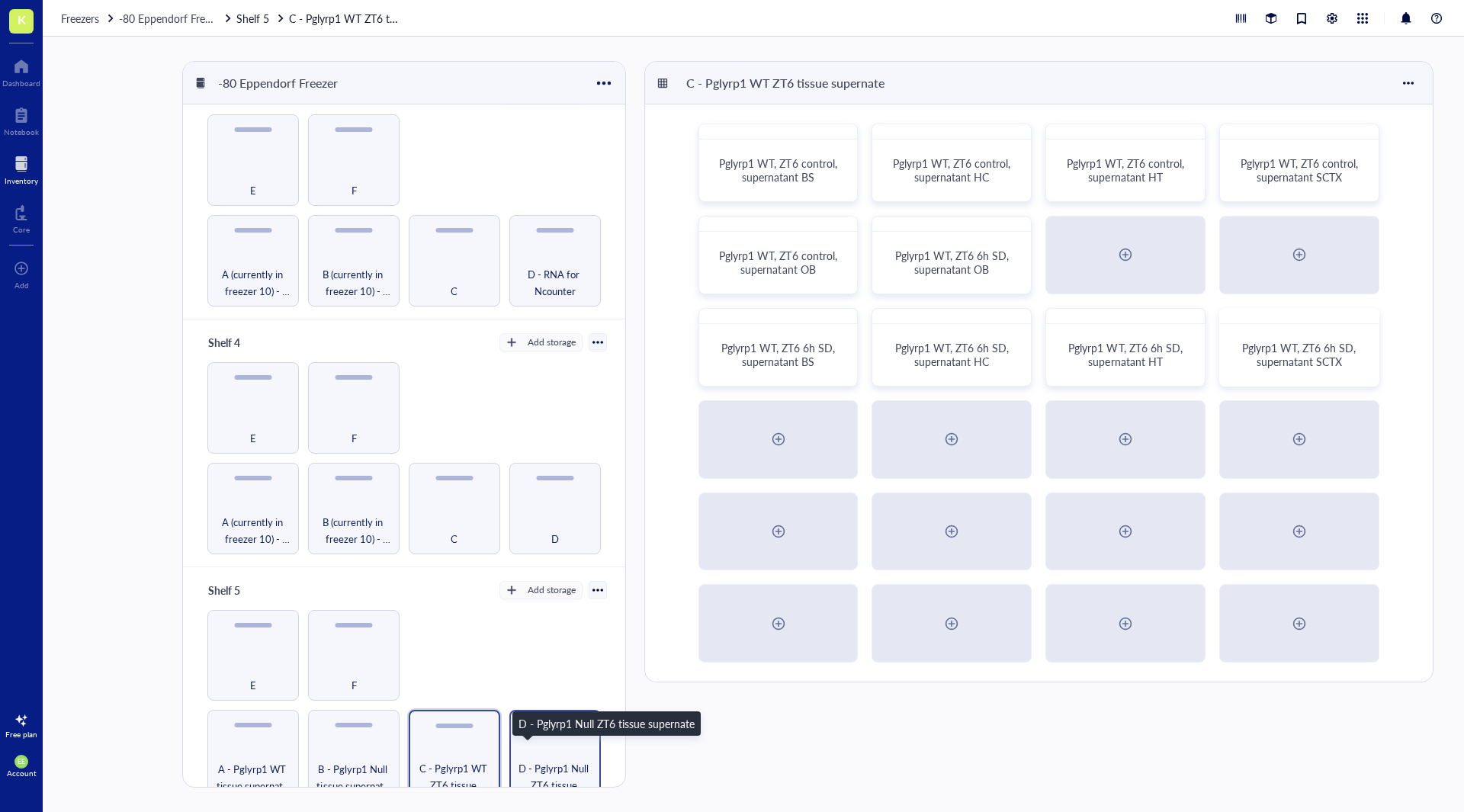
click at [553, 760] on span "D - Pglyrp1 Null ZT6 tissue supernate" at bounding box center [555, 777] width 76 height 34
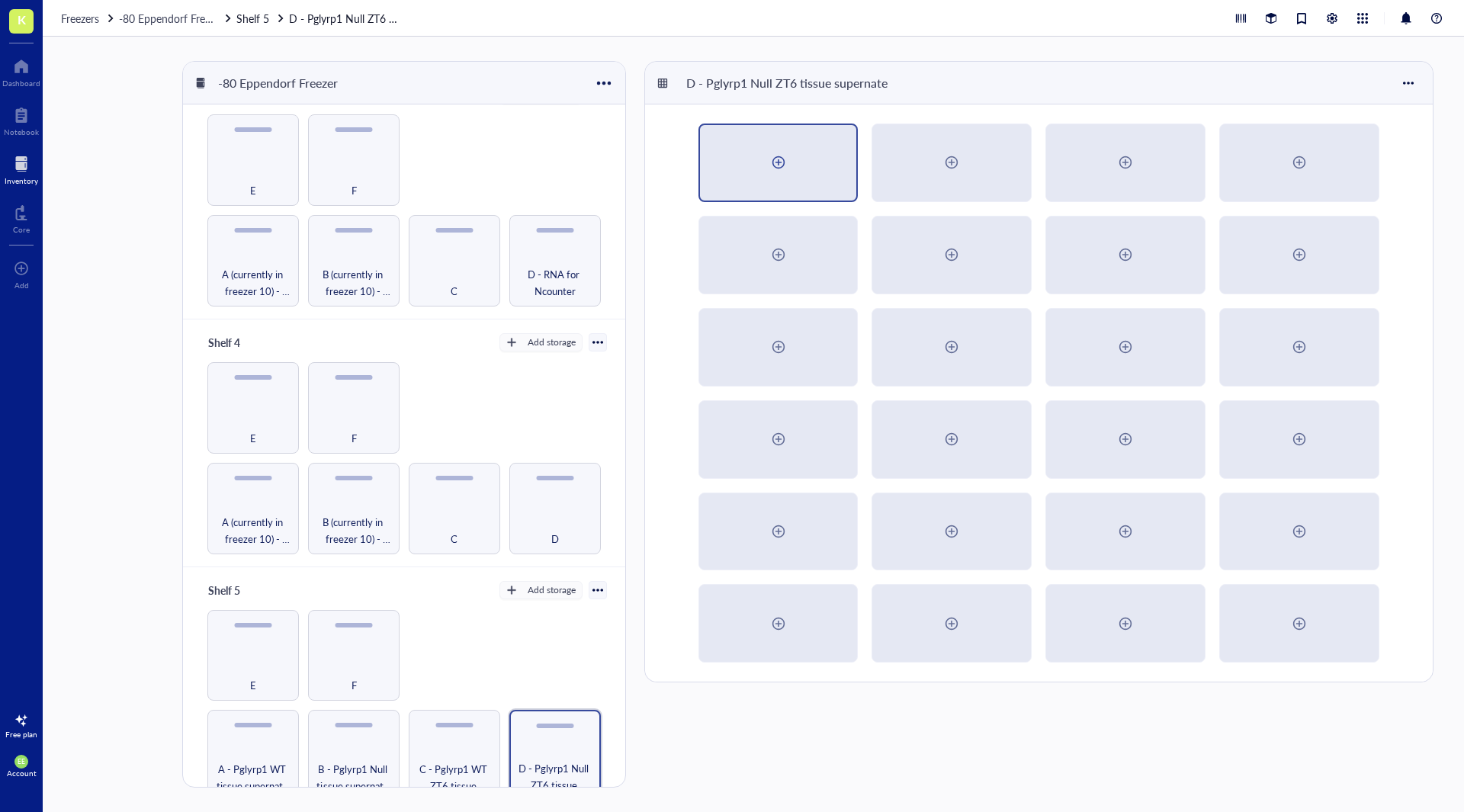
click at [740, 156] on div at bounding box center [779, 163] width 157 height 75
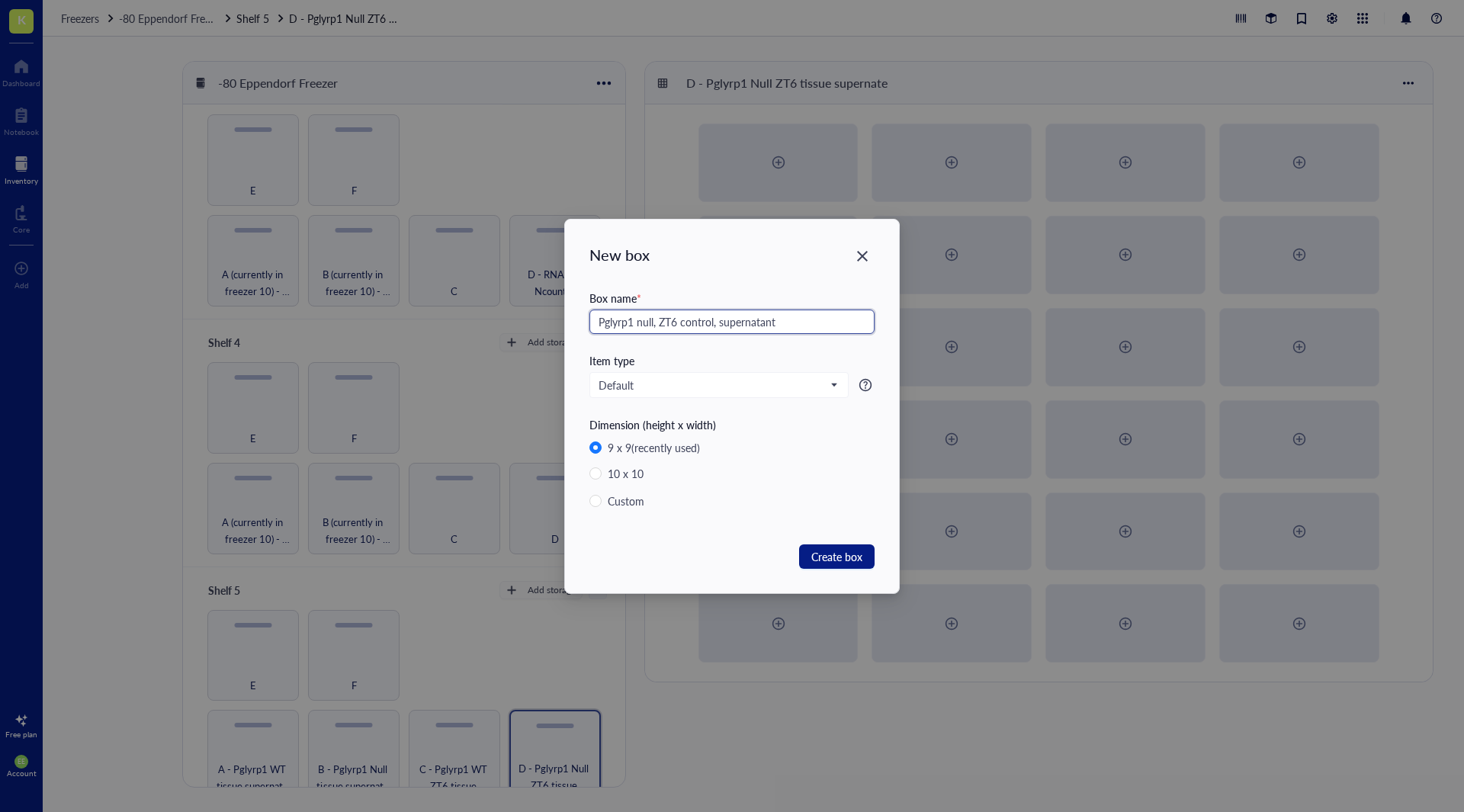
drag, startPoint x: 801, startPoint y: 333, endPoint x: 580, endPoint y: 337, distance: 221.0
click at [580, 337] on div "New box Box name * Pglyrp1 null, ZT6 control, supernatant Item type Default Dim…" at bounding box center [732, 406] width 334 height 374
click at [791, 321] on input "Pglyrp1 null, ZT6 control, supernatant" at bounding box center [732, 322] width 286 height 24
type input "Pglyrp1 null, ZT6 control, supernatant BS"
click at [831, 551] on span "Create box" at bounding box center [837, 556] width 51 height 16
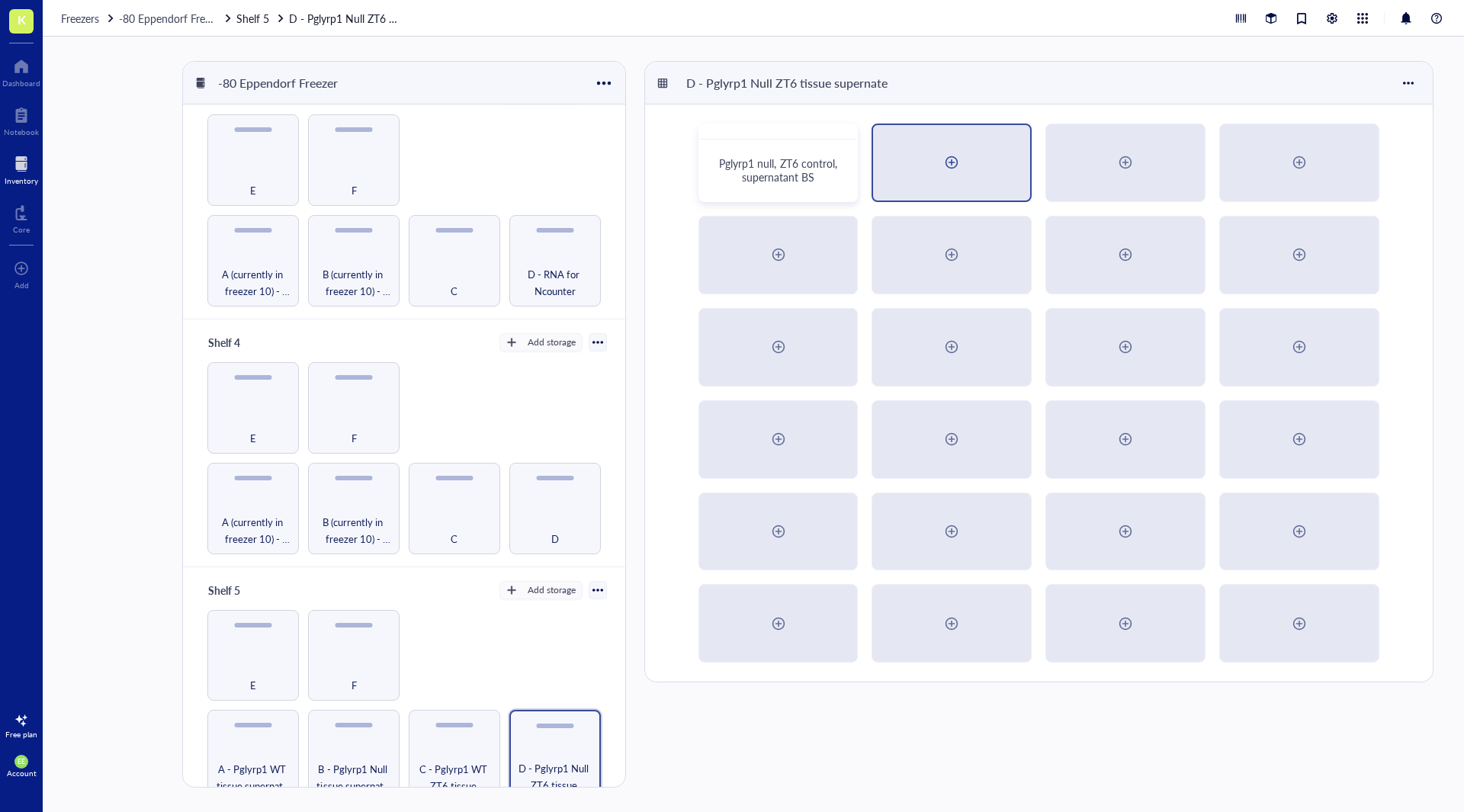
click at [932, 182] on div at bounding box center [952, 163] width 157 height 75
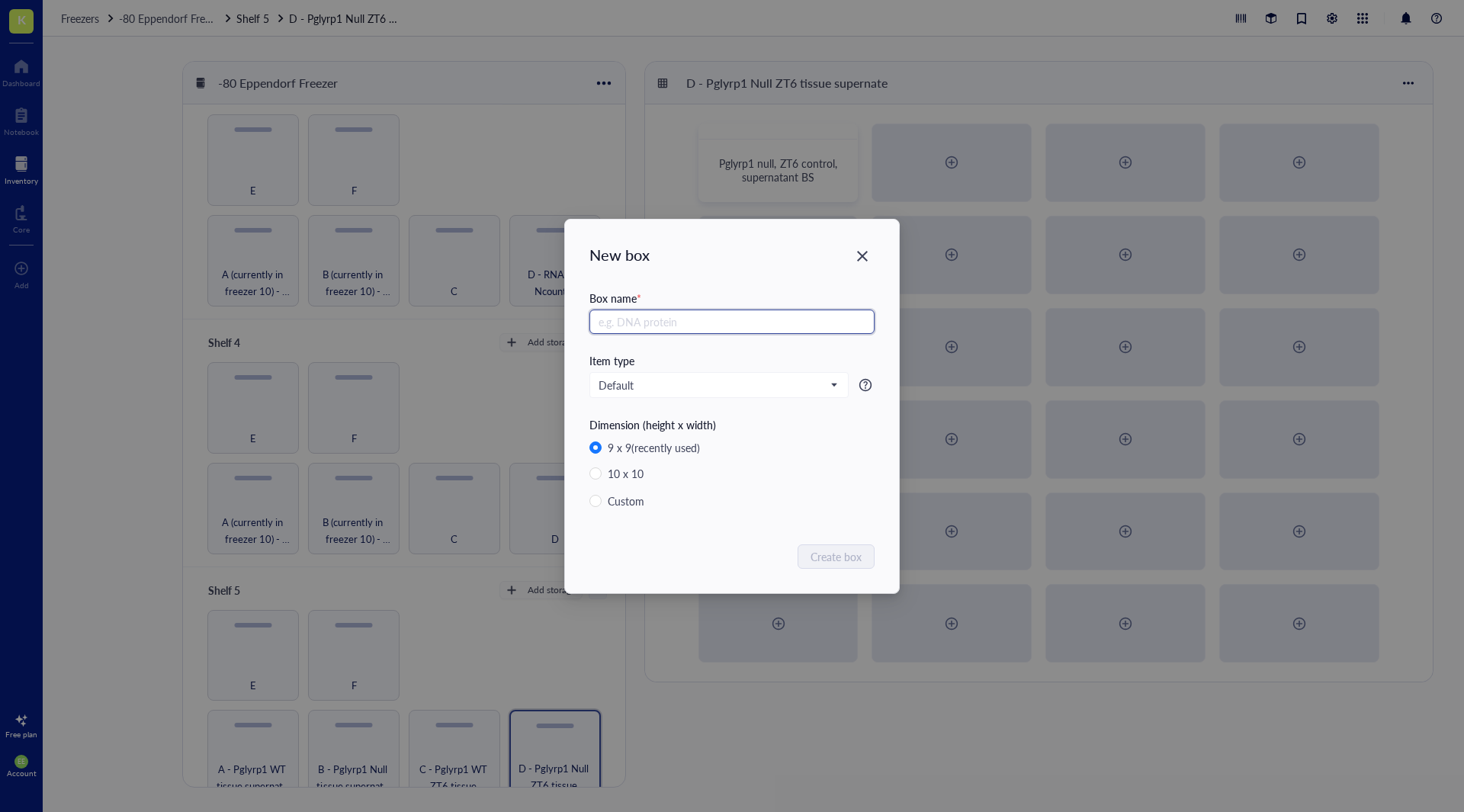
paste input "Pglyrp1 null, ZT6 control, supernatant"
type input "Pglyrp1 null, ZT6 control, supernatant HC"
click at [853, 551] on span "Create box" at bounding box center [837, 556] width 51 height 16
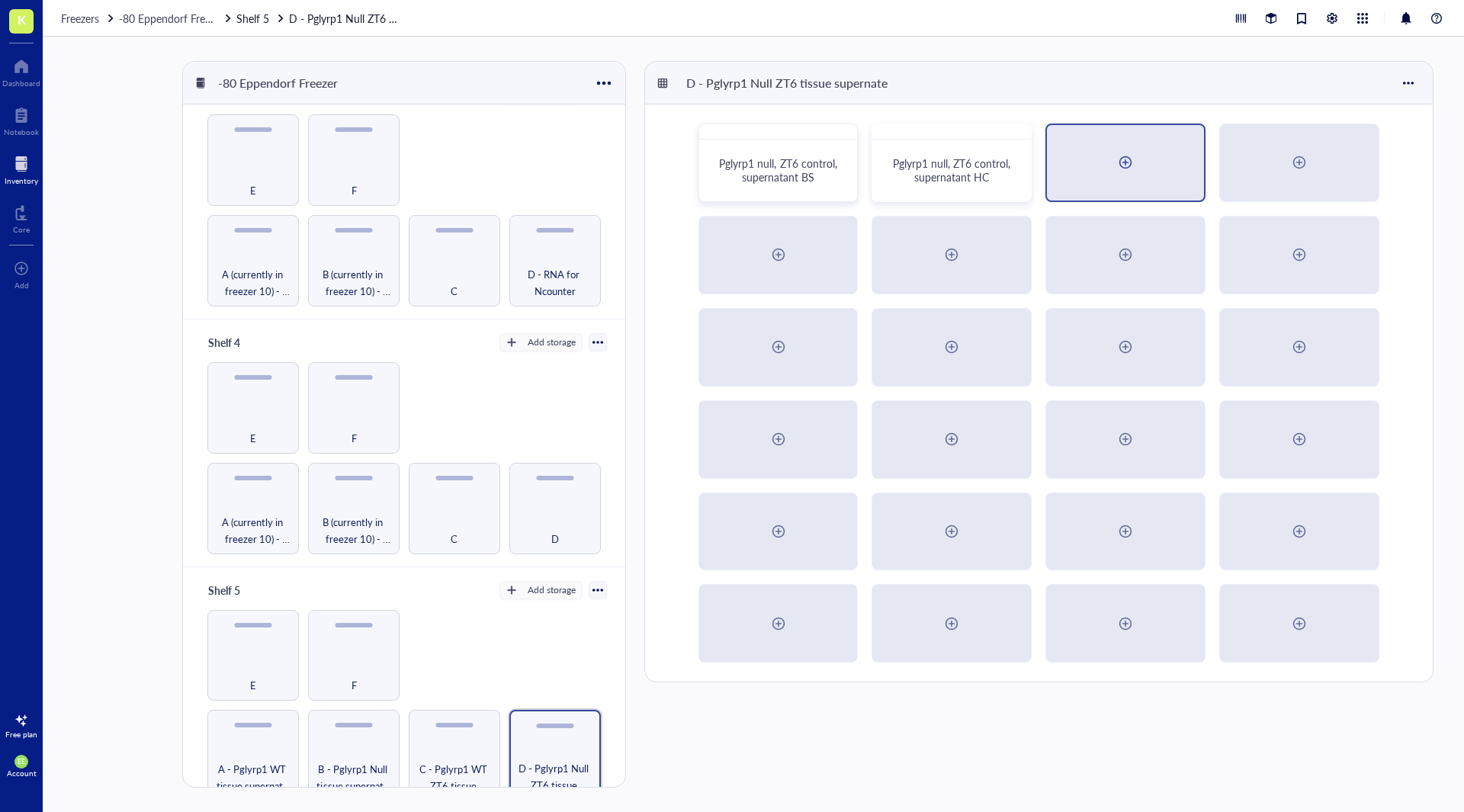
click at [1088, 165] on div at bounding box center [1126, 163] width 157 height 75
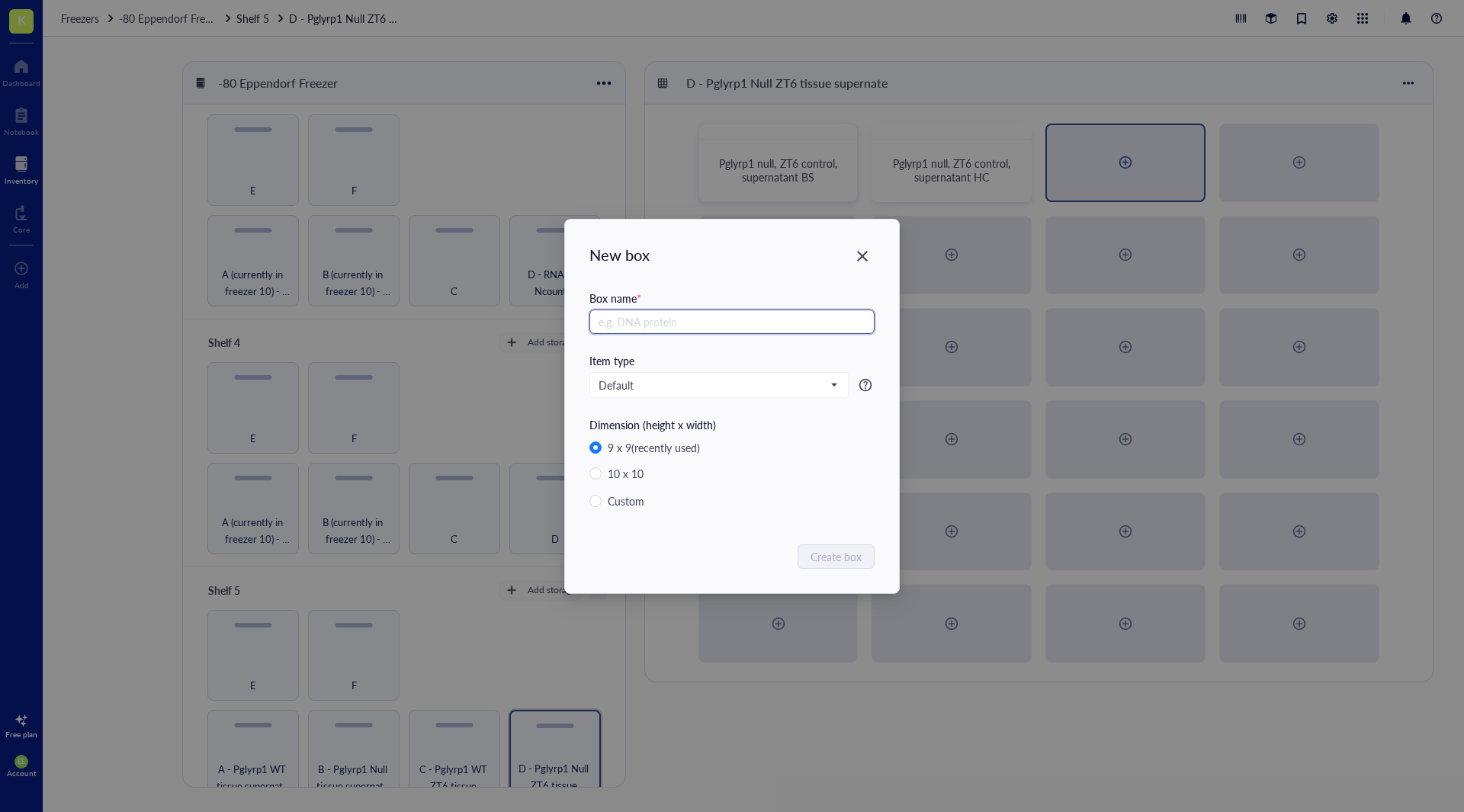
paste input "Pglyrp1 null, ZT6 control, supernatant"
type input "Pglyrp1 null, ZT6 control, supernatant HT"
click at [835, 553] on span "Create box" at bounding box center [837, 556] width 51 height 16
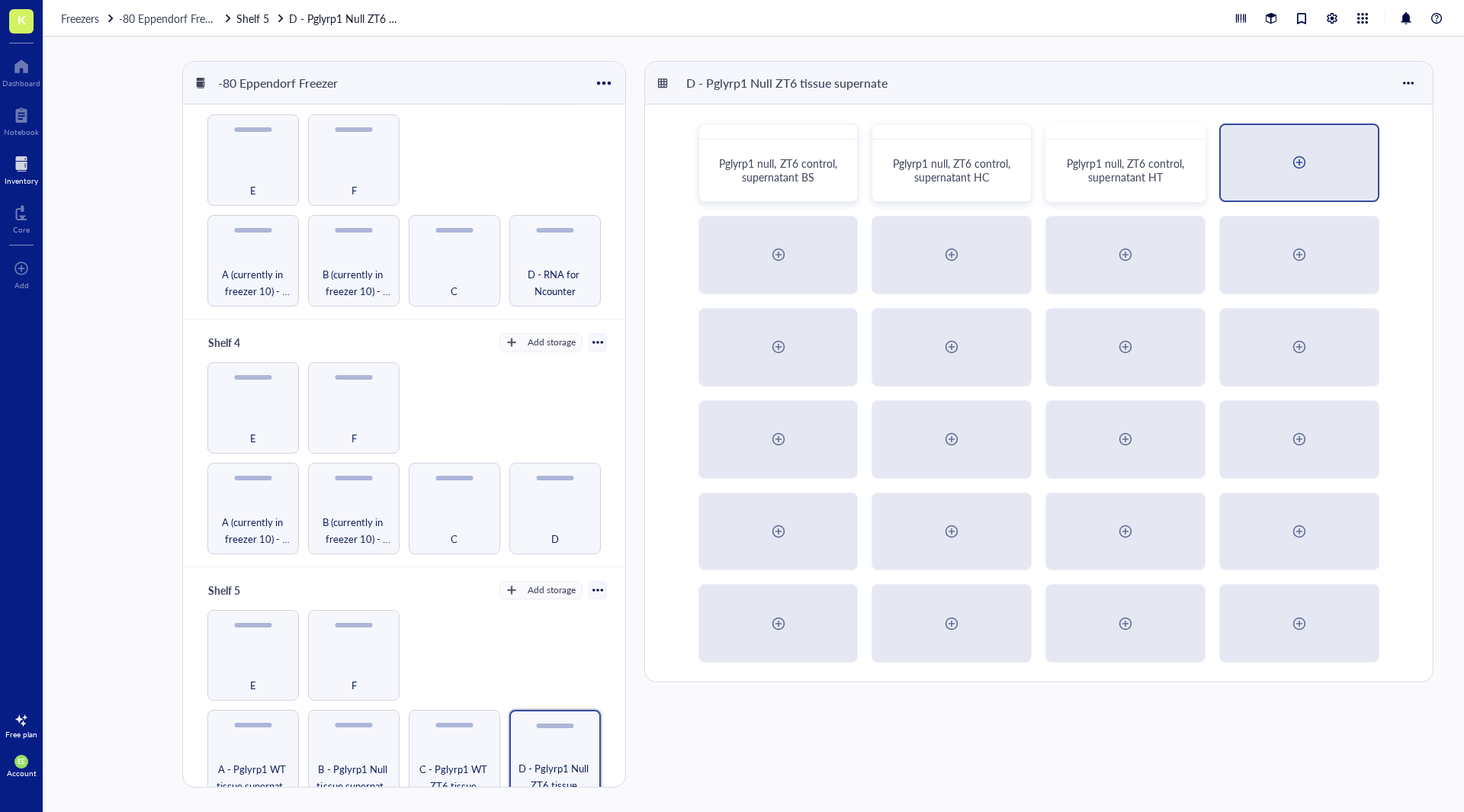
click at [1317, 154] on div at bounding box center [1300, 163] width 157 height 75
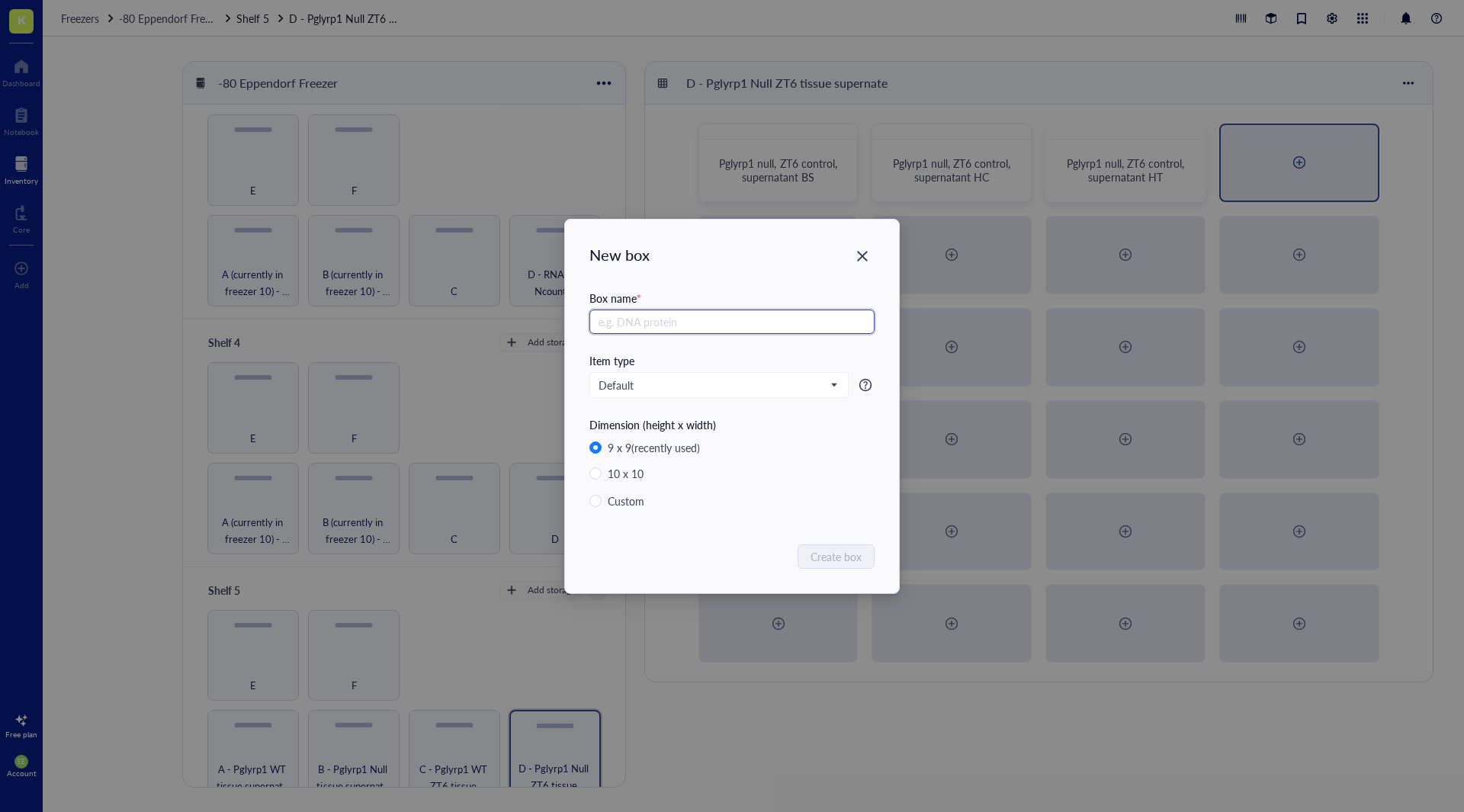
paste input "Pglyrp1 null, ZT6 control, supernatant"
type input "Pglyrp1 null, ZT6 control, supernatant SCTX"
click at [849, 559] on span "Create box" at bounding box center [837, 556] width 51 height 16
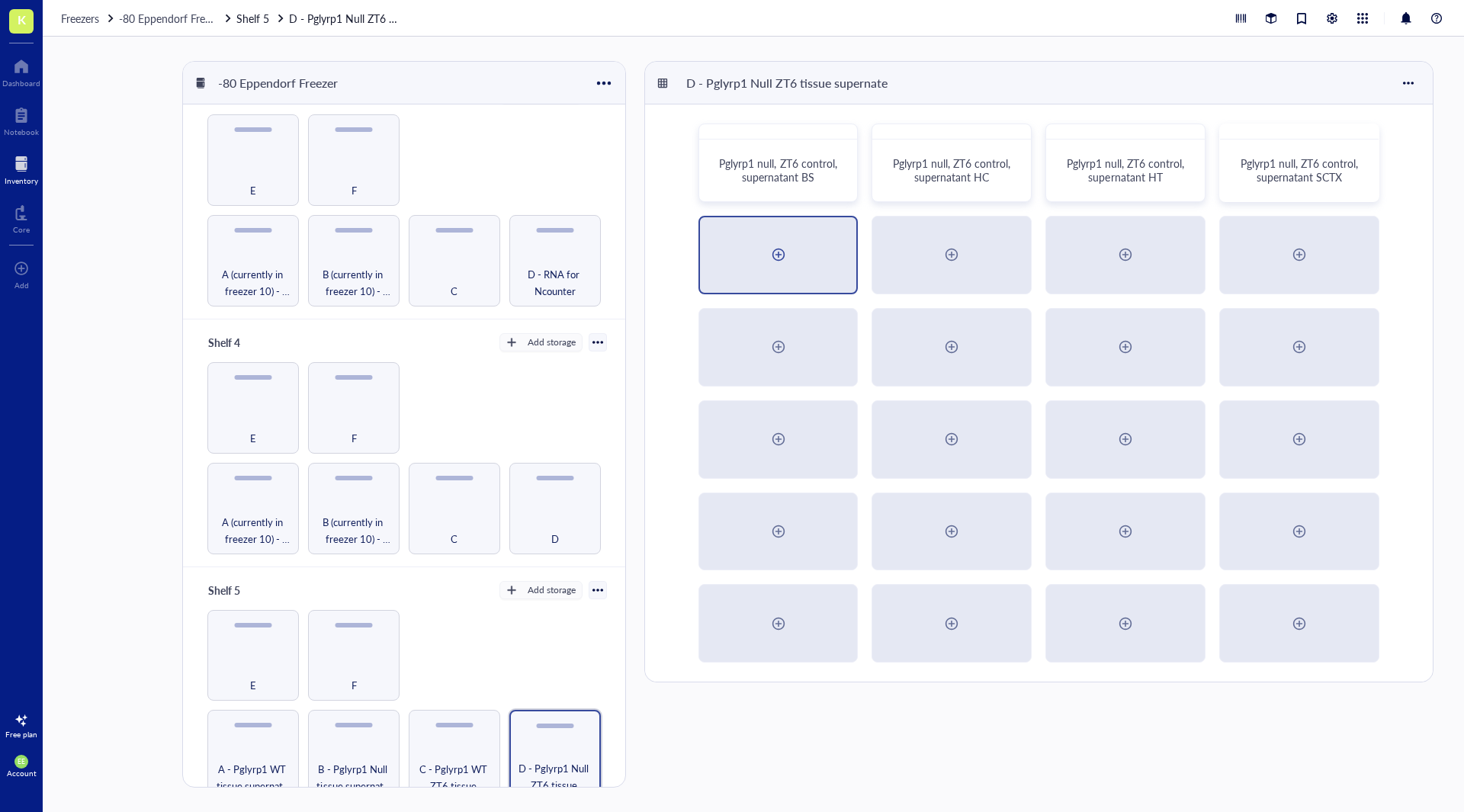
click at [797, 253] on div at bounding box center [779, 254] width 157 height 75
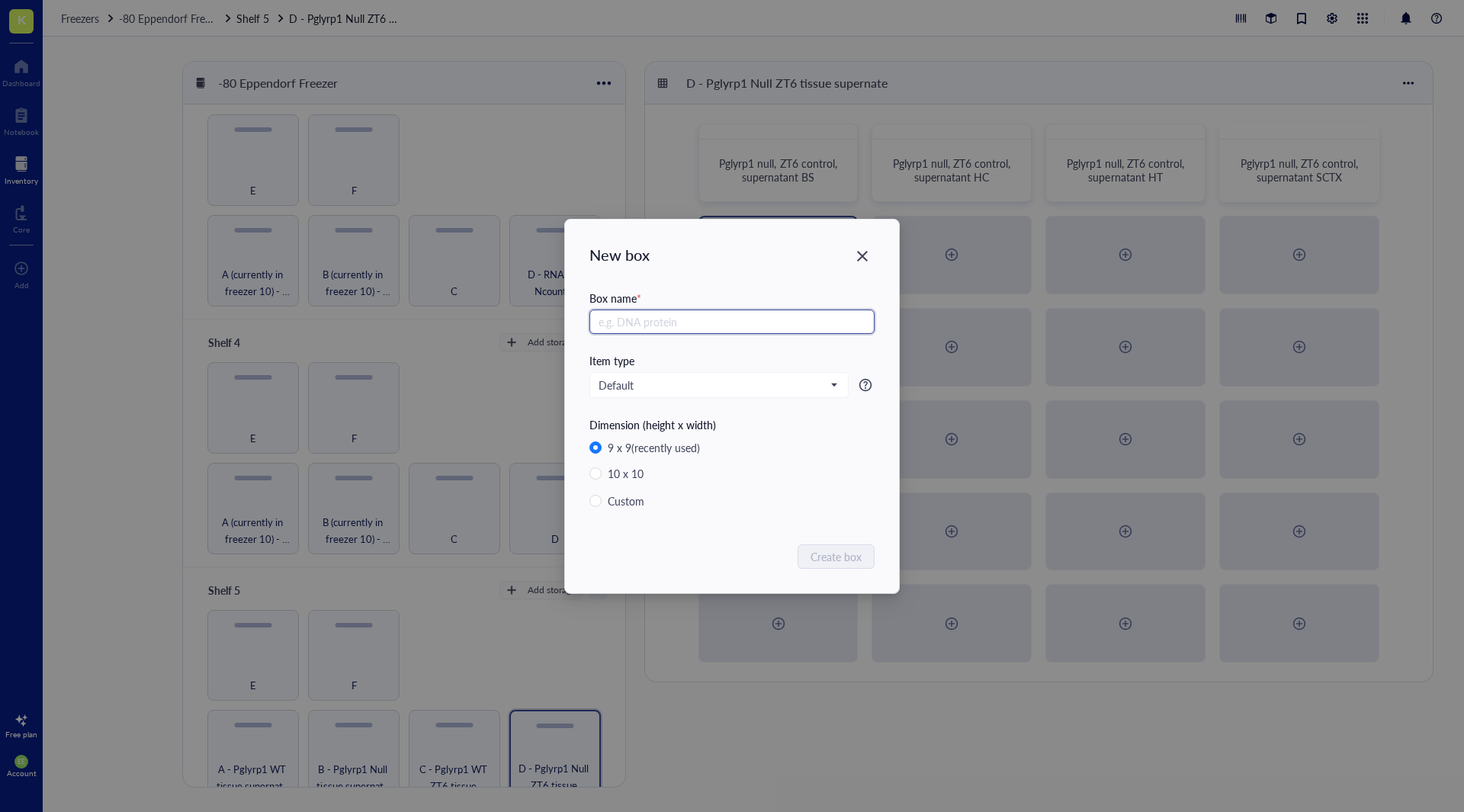
paste input "Pglyrp1 null, ZT6 control, supernatant"
type input "Pglyrp1 null, ZT6 control, supernatant OB"
click at [843, 548] on span "Create box" at bounding box center [837, 556] width 51 height 16
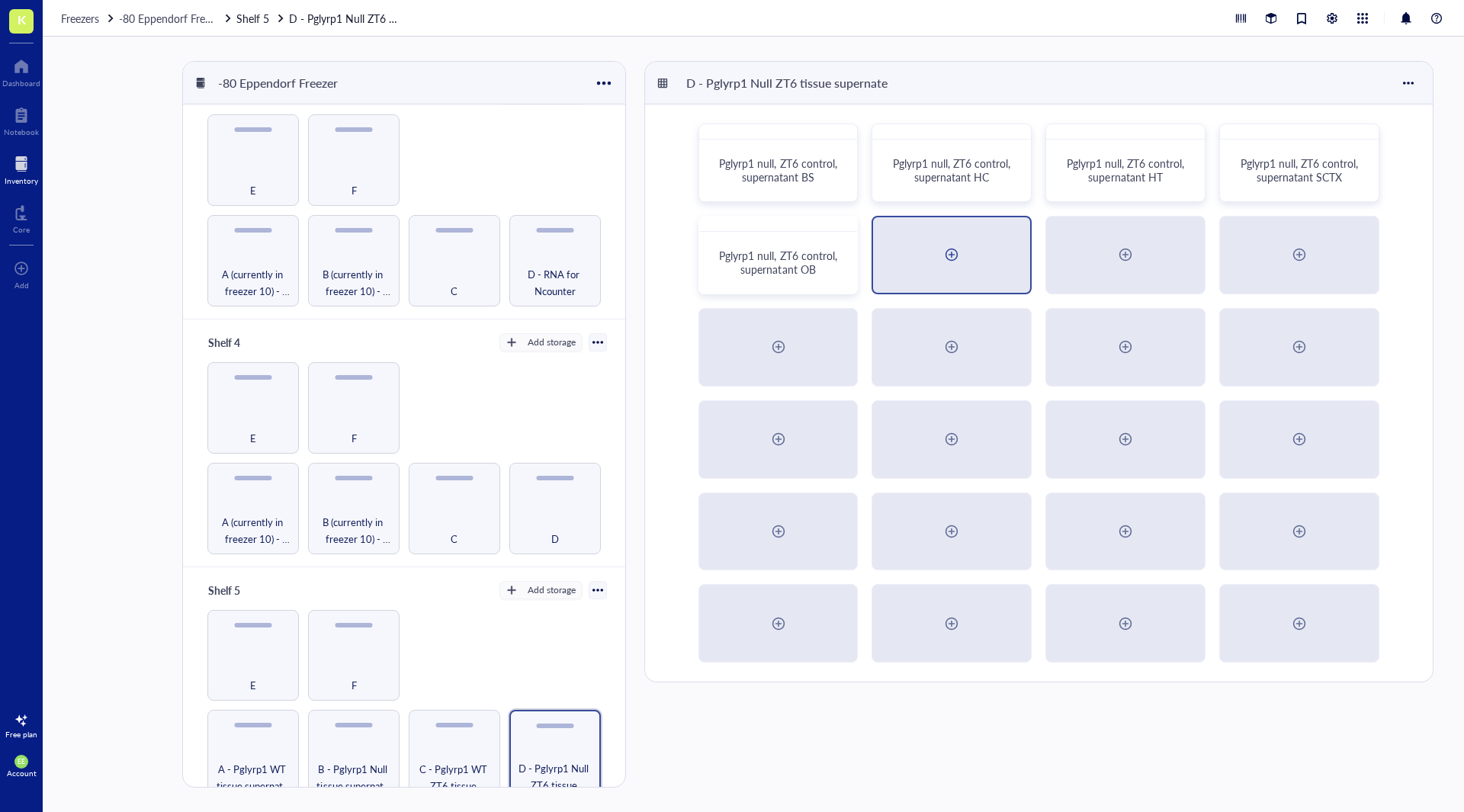
click at [916, 269] on div at bounding box center [952, 254] width 157 height 75
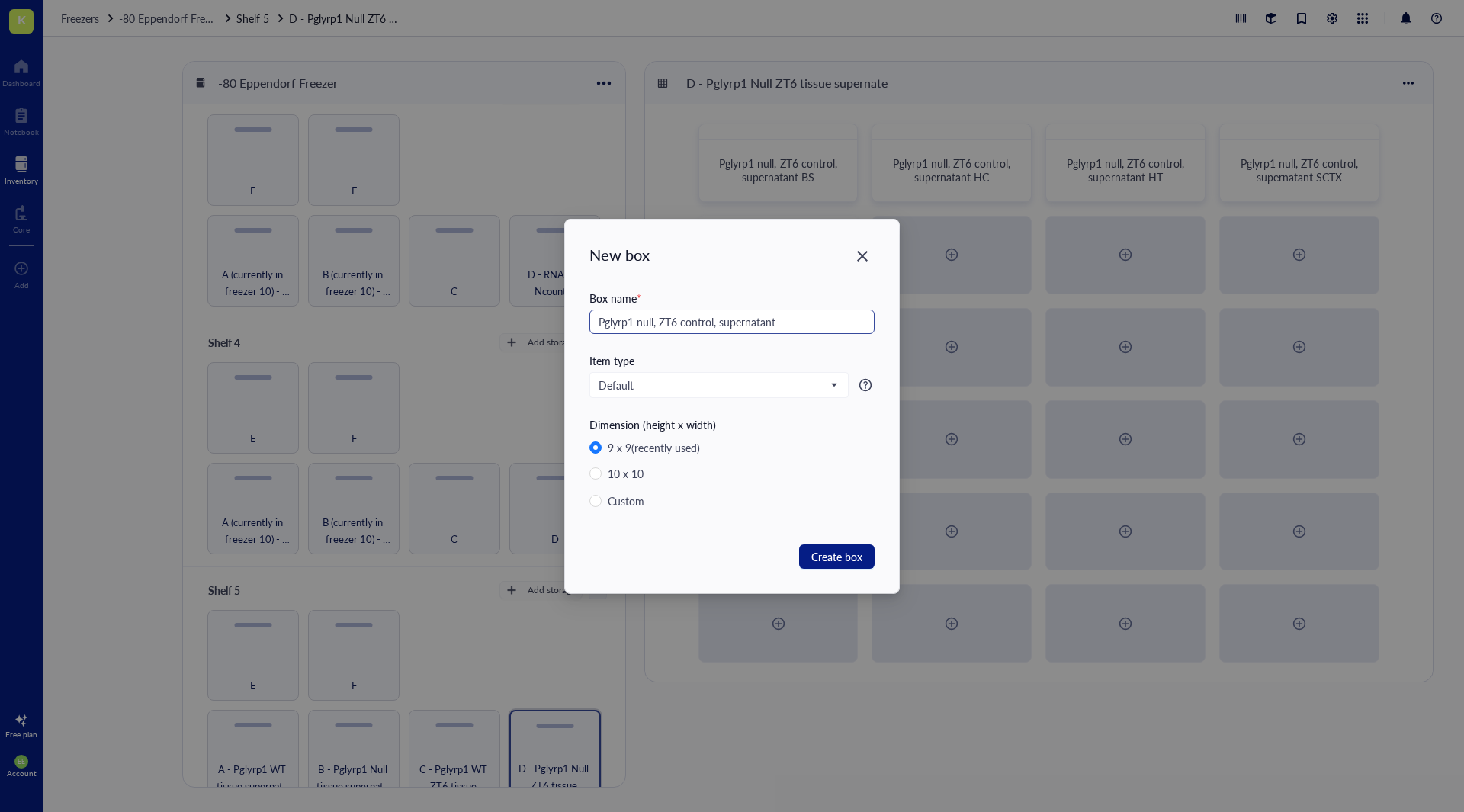
click at [687, 320] on input "Pglyrp1 null, ZT6 control, supernatant" at bounding box center [732, 322] width 286 height 24
drag, startPoint x: 793, startPoint y: 324, endPoint x: 597, endPoint y: 325, distance: 196.0
click at [597, 325] on input "Pglyrp1 null, ZT6 6h SD, supernatant" at bounding box center [732, 322] width 286 height 24
click at [793, 330] on input "Pglyrp1 null, ZT6 6h SD, supernatant" at bounding box center [732, 322] width 286 height 24
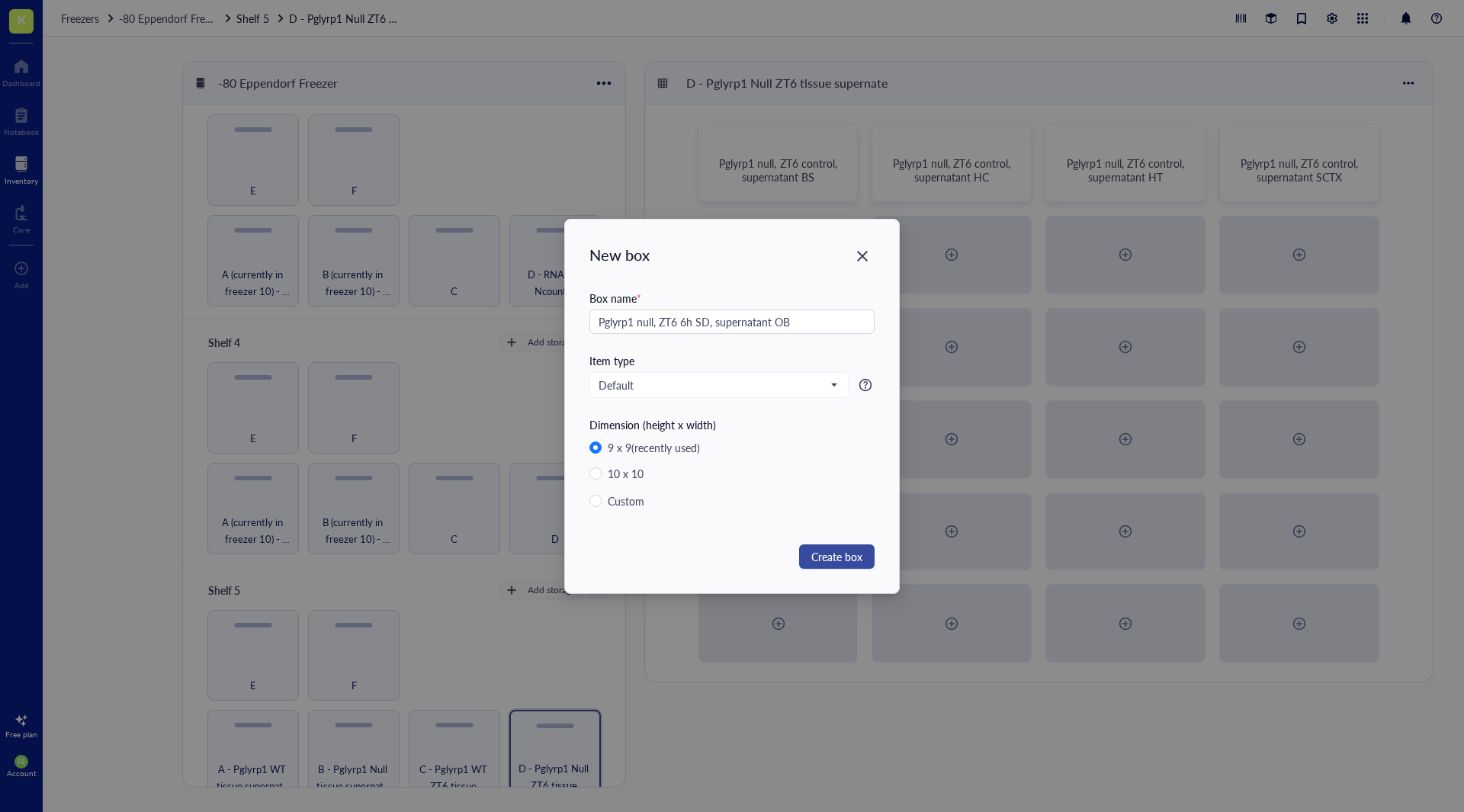
type input "Pglyrp1 null, ZT6 6h SD, supernatant OB"
click at [821, 563] on span "Create box" at bounding box center [837, 556] width 51 height 16
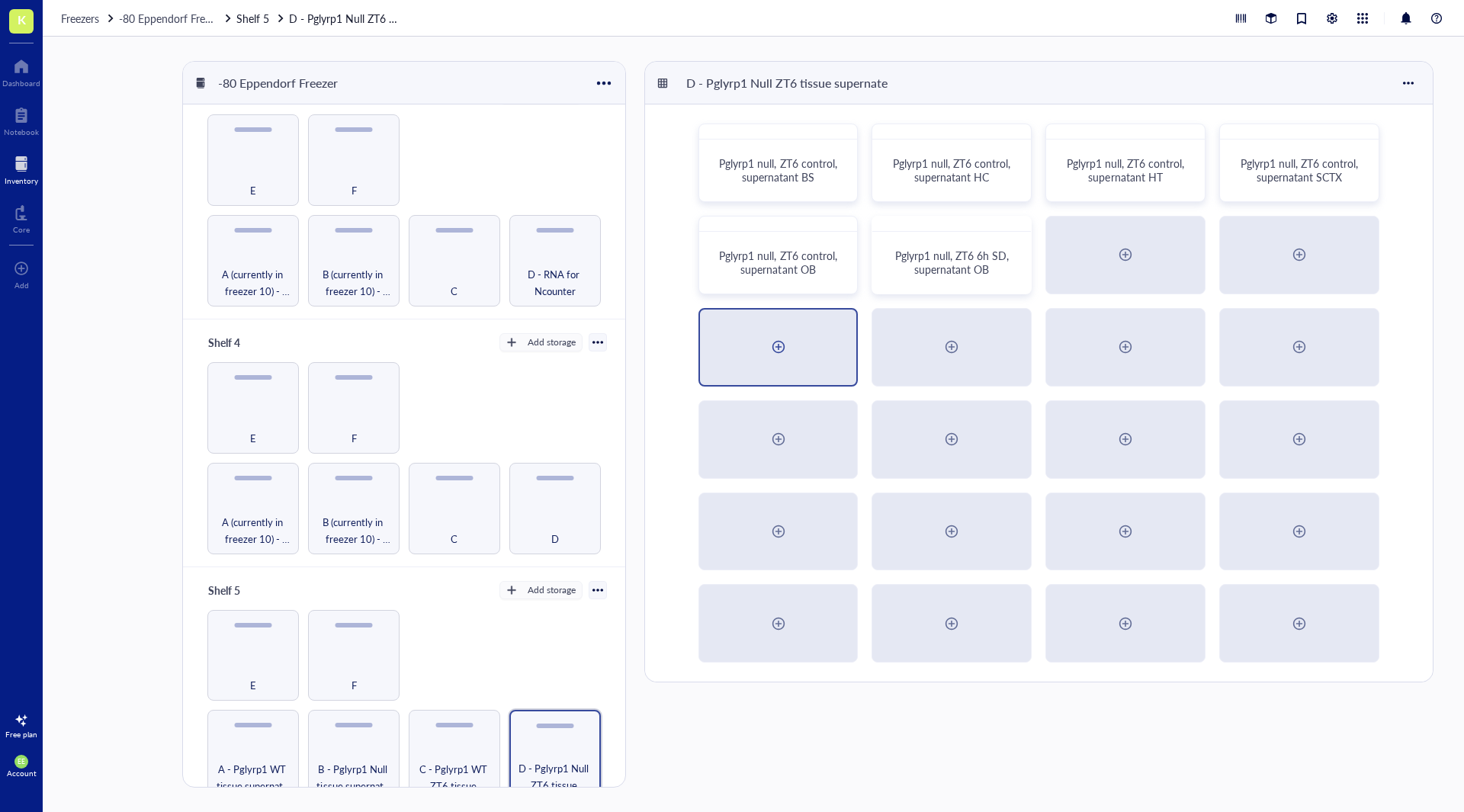
click at [763, 335] on div at bounding box center [779, 347] width 157 height 75
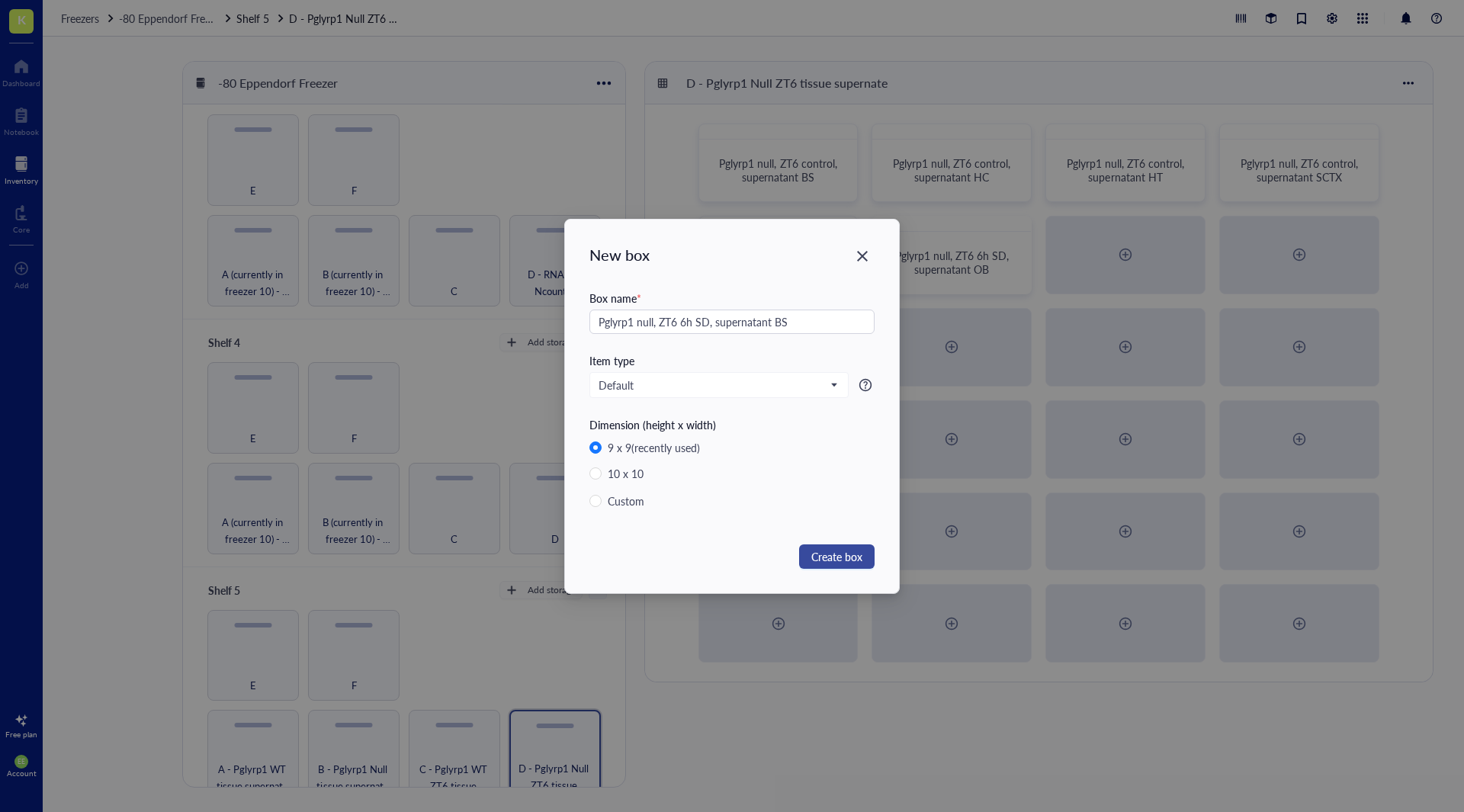
type input "Pglyrp1 null, ZT6 6h SD, supernatant BS"
click at [857, 557] on span "Create box" at bounding box center [837, 556] width 51 height 16
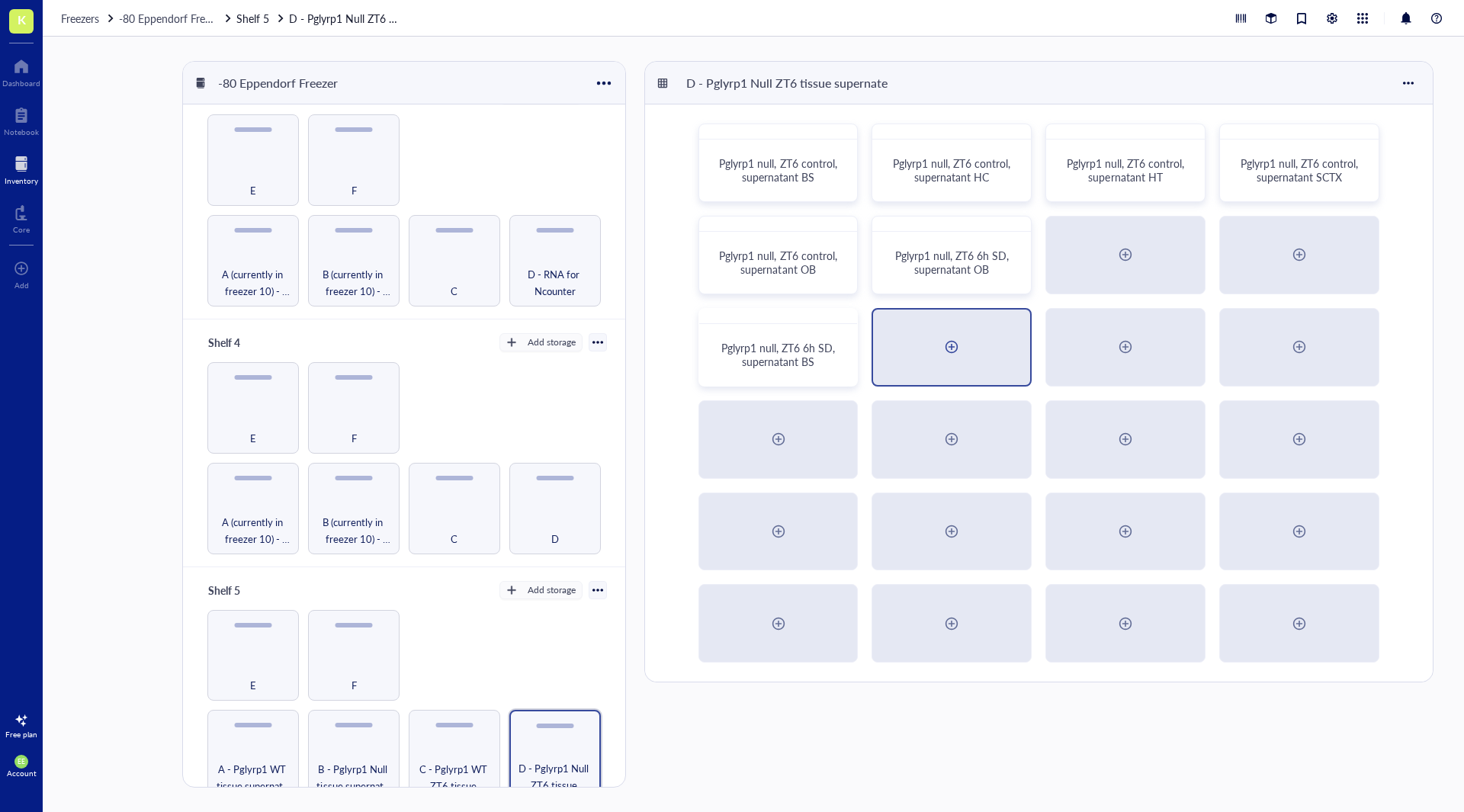
click at [943, 357] on div at bounding box center [952, 347] width 24 height 24
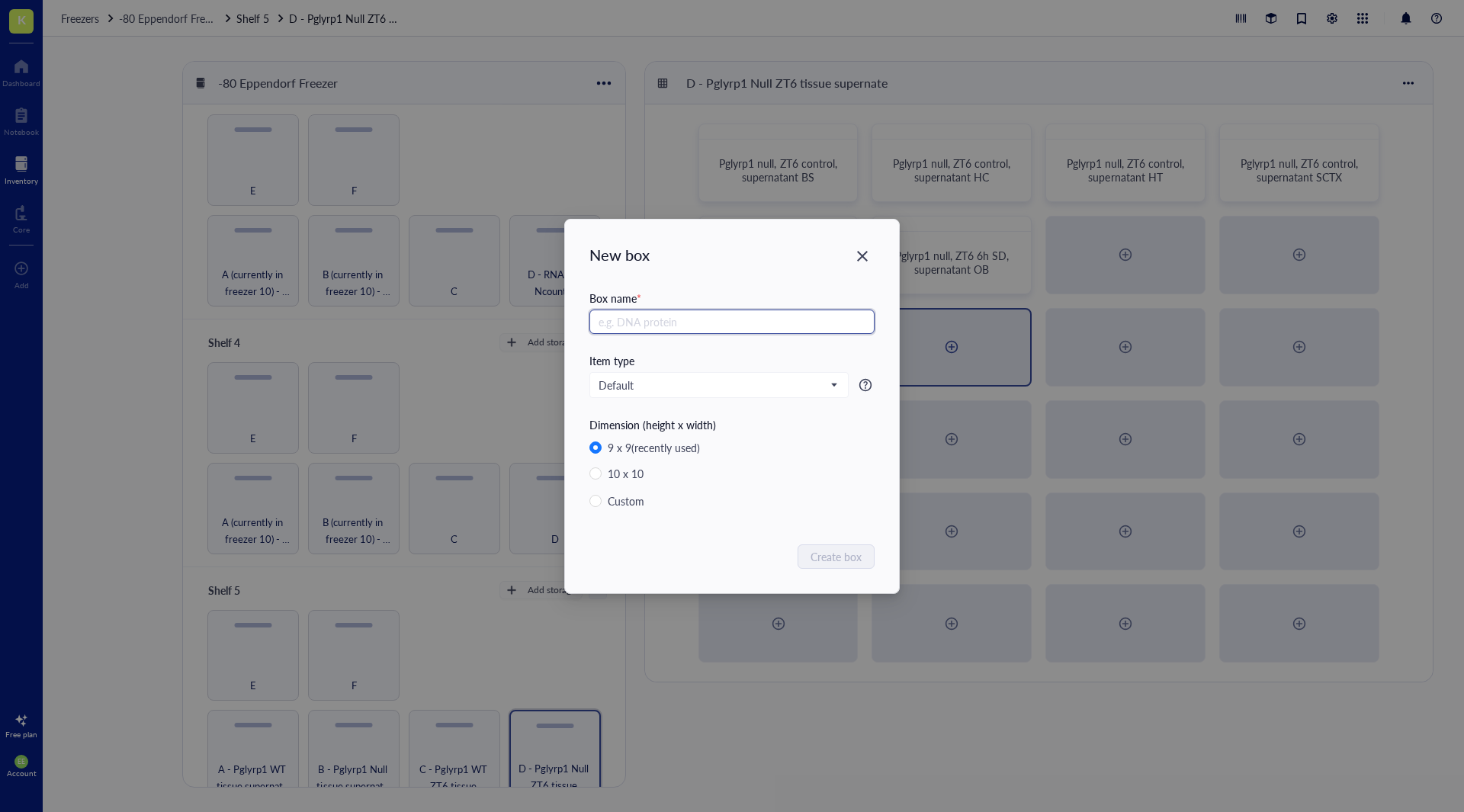
paste input "Pglyrp1 null, ZT6 6h SD, supernatant"
type input "Pglyrp1 null, ZT6 6h SD, supernatant HC"
click at [839, 556] on span "Create box" at bounding box center [837, 556] width 51 height 16
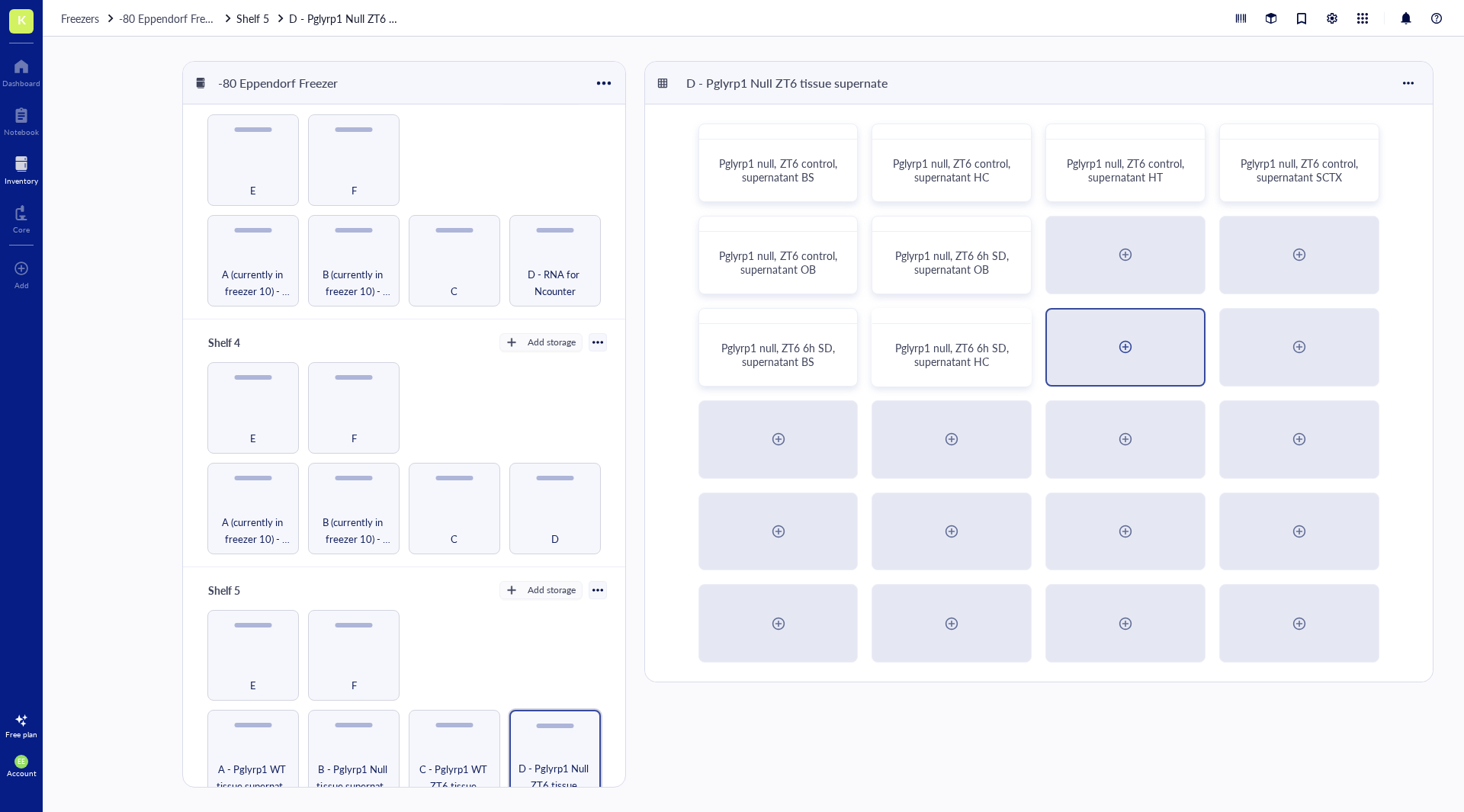
click at [1106, 346] on div at bounding box center [1126, 347] width 157 height 75
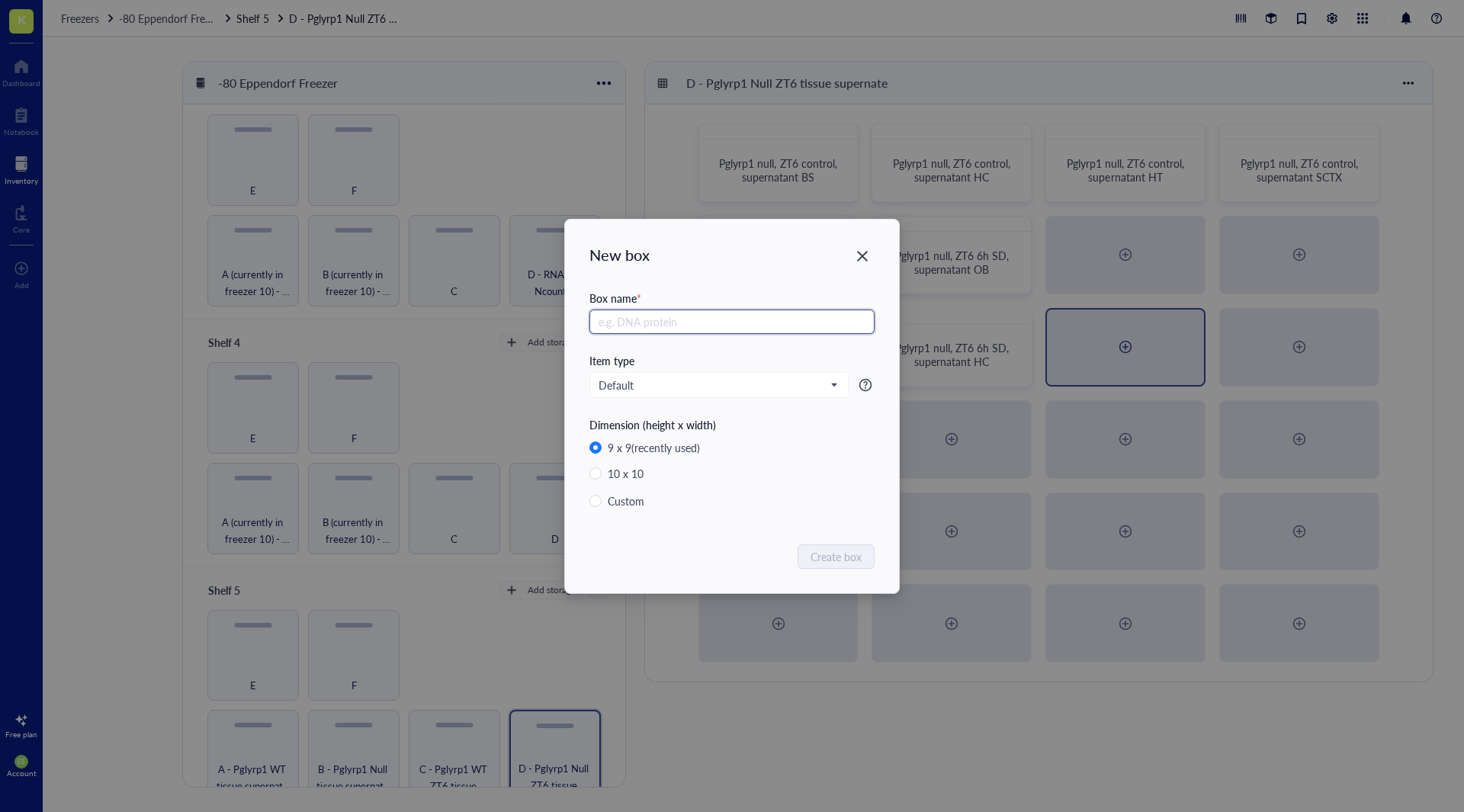
paste input "Pglyrp1 null, ZT6 6h SD, supernatant"
type input "Pglyrp1 null, ZT6 6h SD, supernatant HT"
click at [835, 562] on span "Create box" at bounding box center [837, 556] width 51 height 16
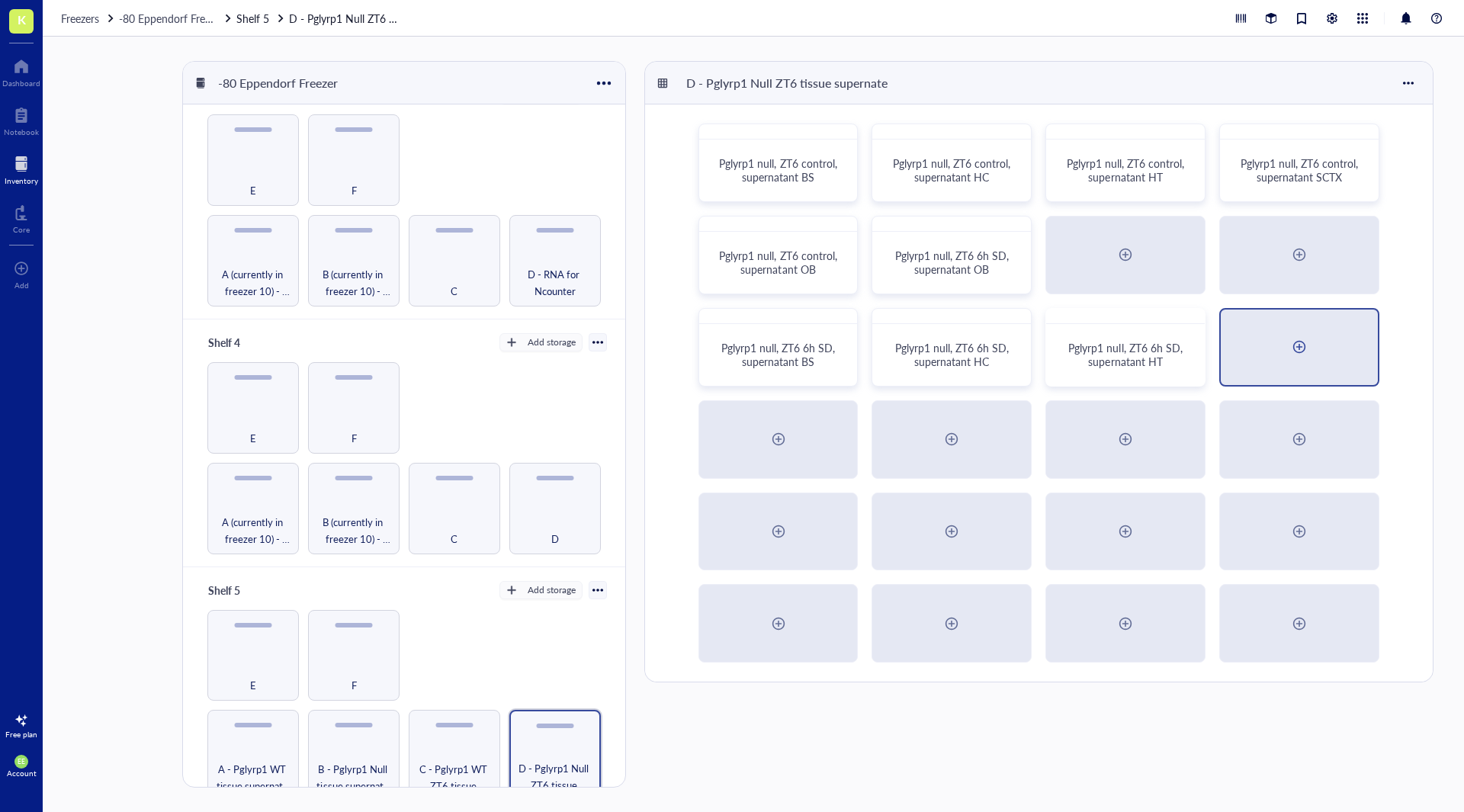
click at [1258, 350] on div at bounding box center [1300, 347] width 157 height 75
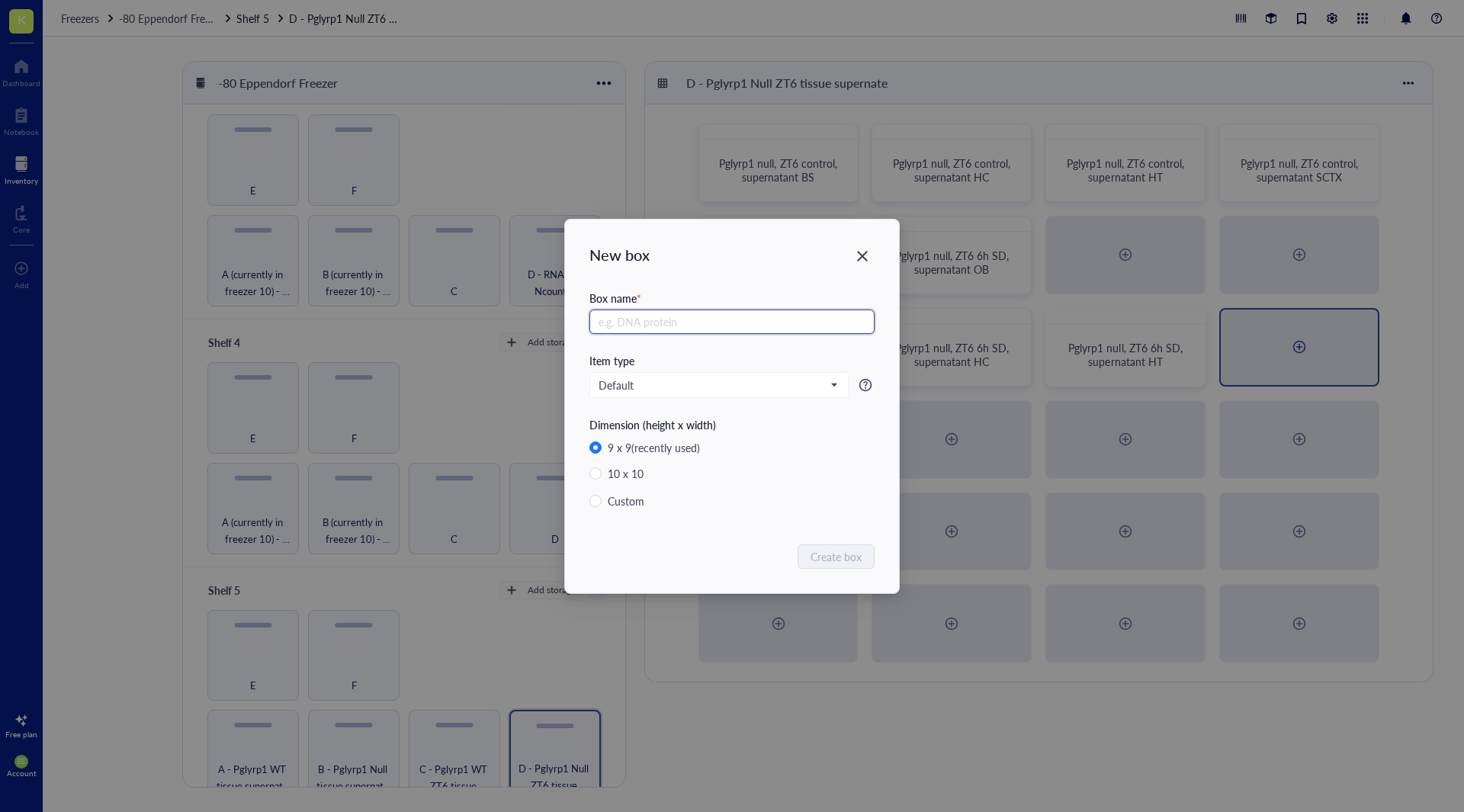
paste input "Pglyrp1 null, ZT6 6h SD, supernatant"
type input "Pglyrp1 null, ZT6 6h SD, supernatant SCTX"
click at [853, 559] on span "Create box" at bounding box center [837, 556] width 51 height 16
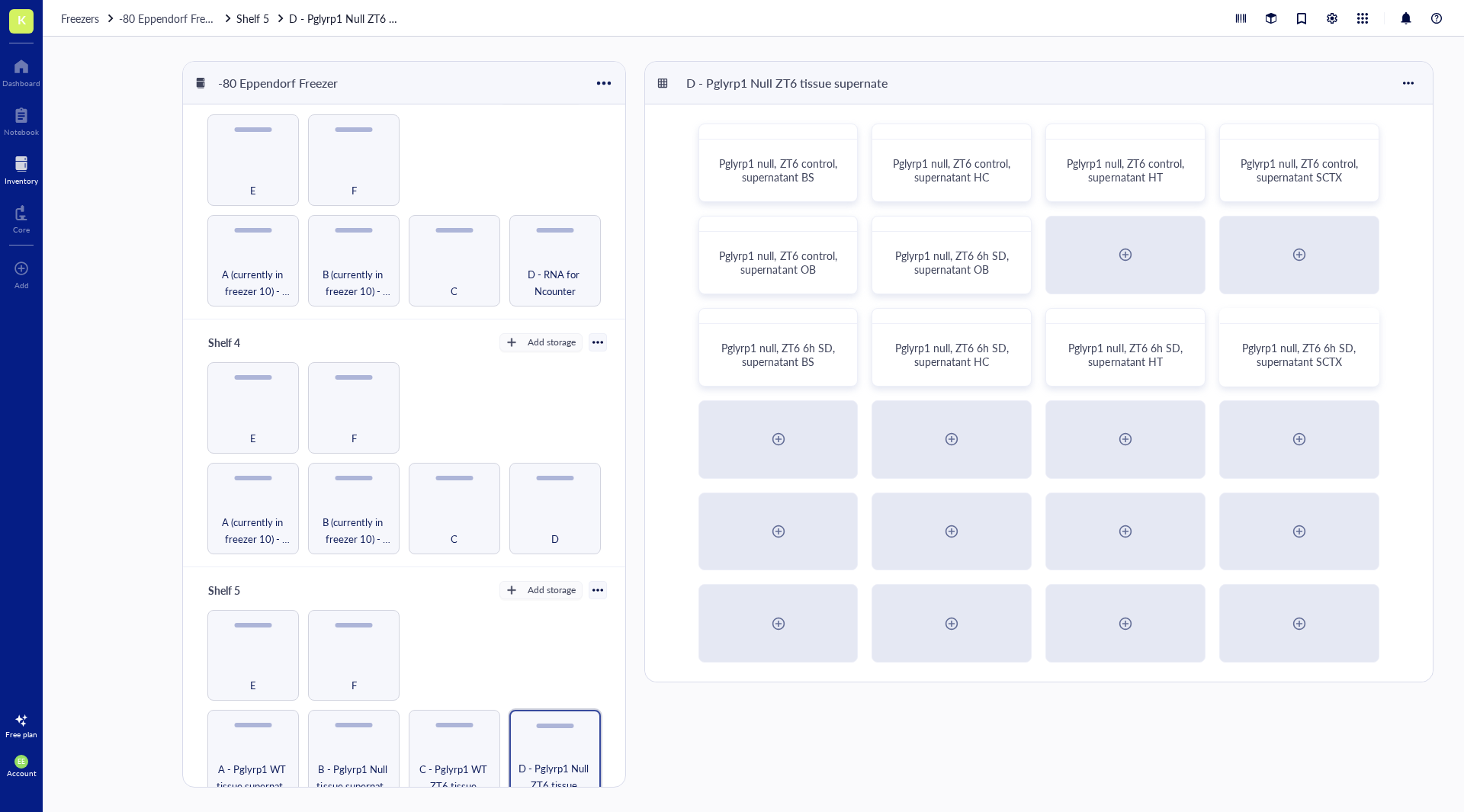
click at [755, 726] on div "D - Pglyrp1 Null ZT6 tissue supernate Pglyrp1 null, ZT6 control, supernatant BS…" at bounding box center [1042, 425] width 795 height 726
click at [1332, 18] on div at bounding box center [1332, 17] width 16 height 16
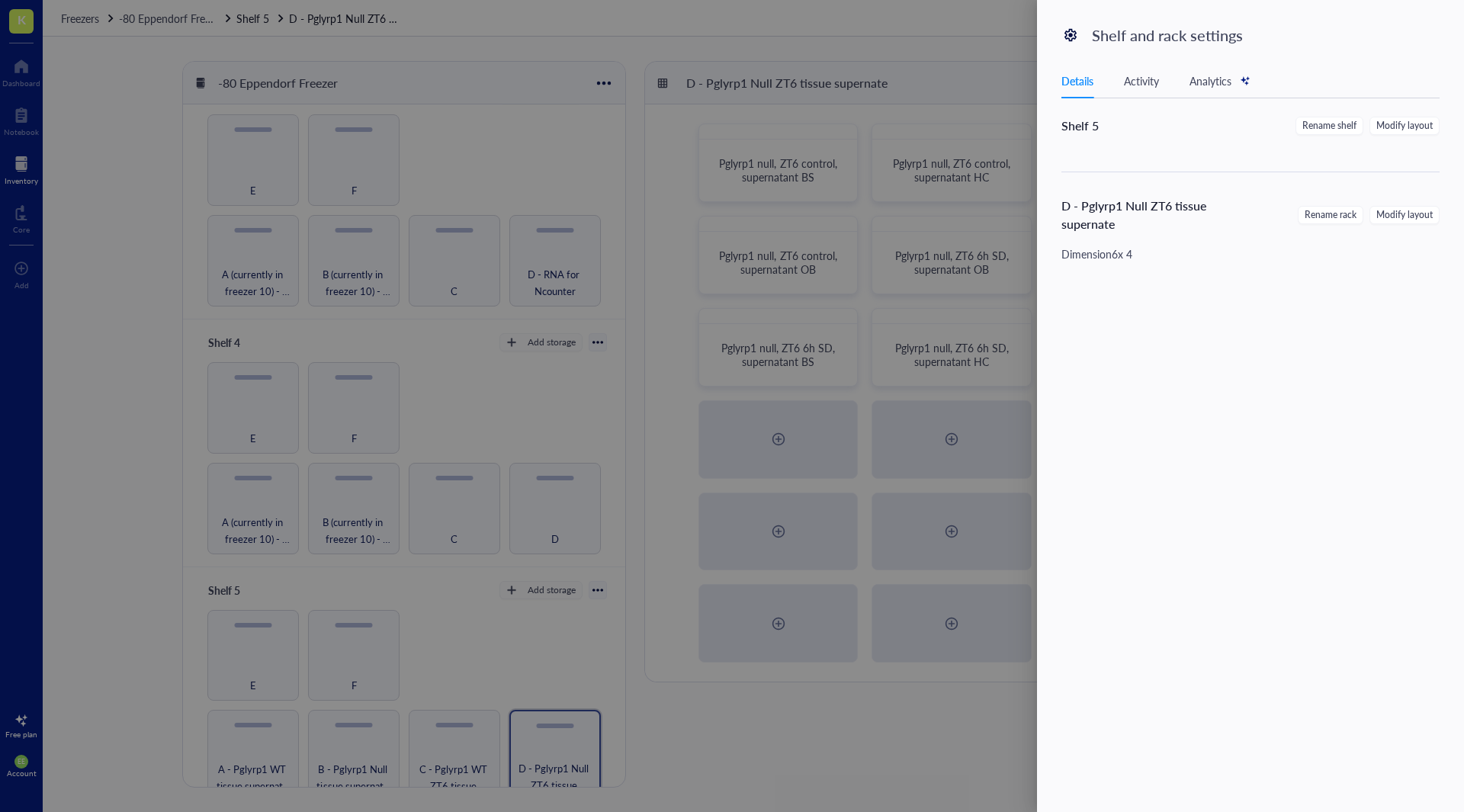
click at [934, 19] on div at bounding box center [732, 406] width 1464 height 812
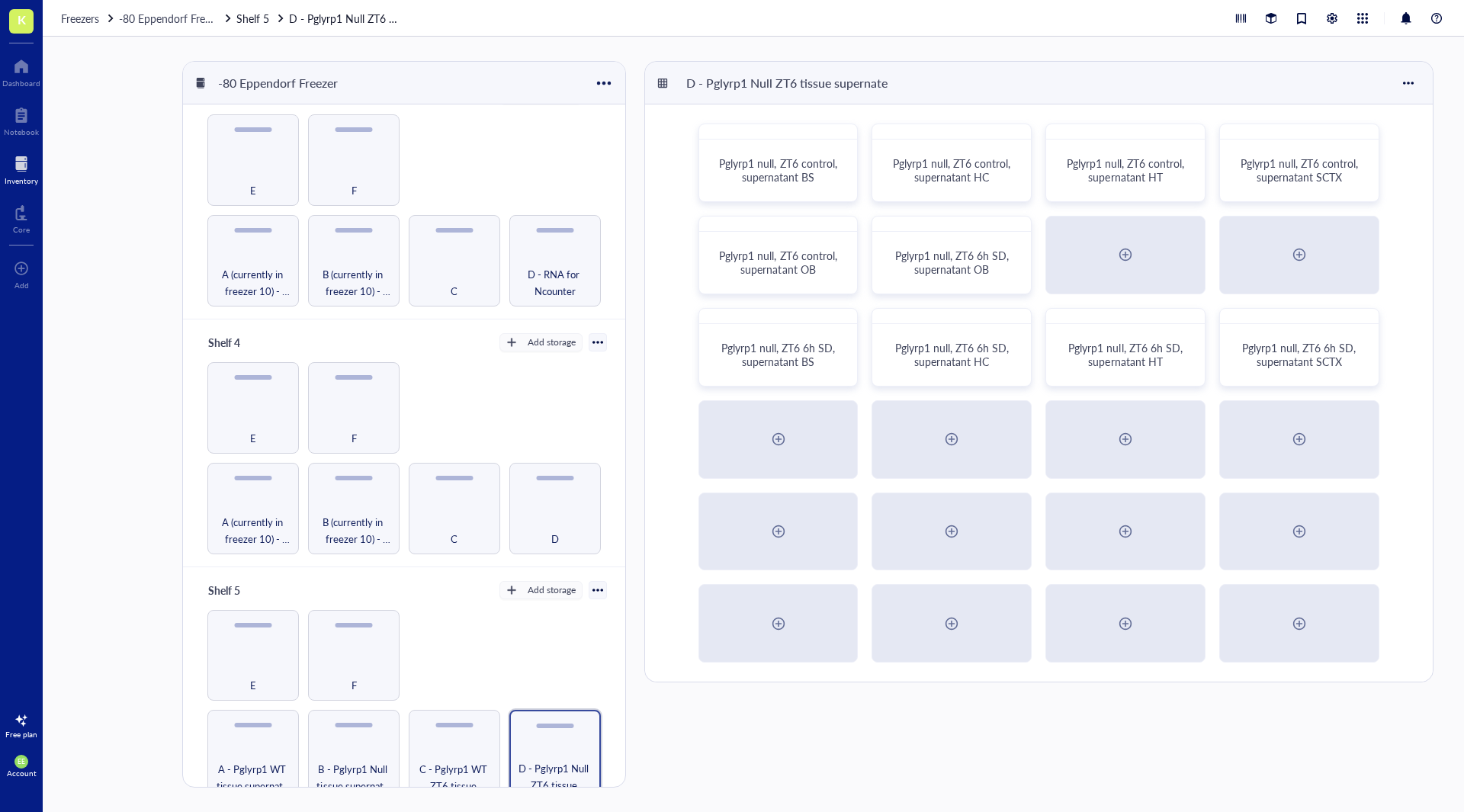
click at [22, 19] on span "K" at bounding box center [22, 19] width 9 height 19
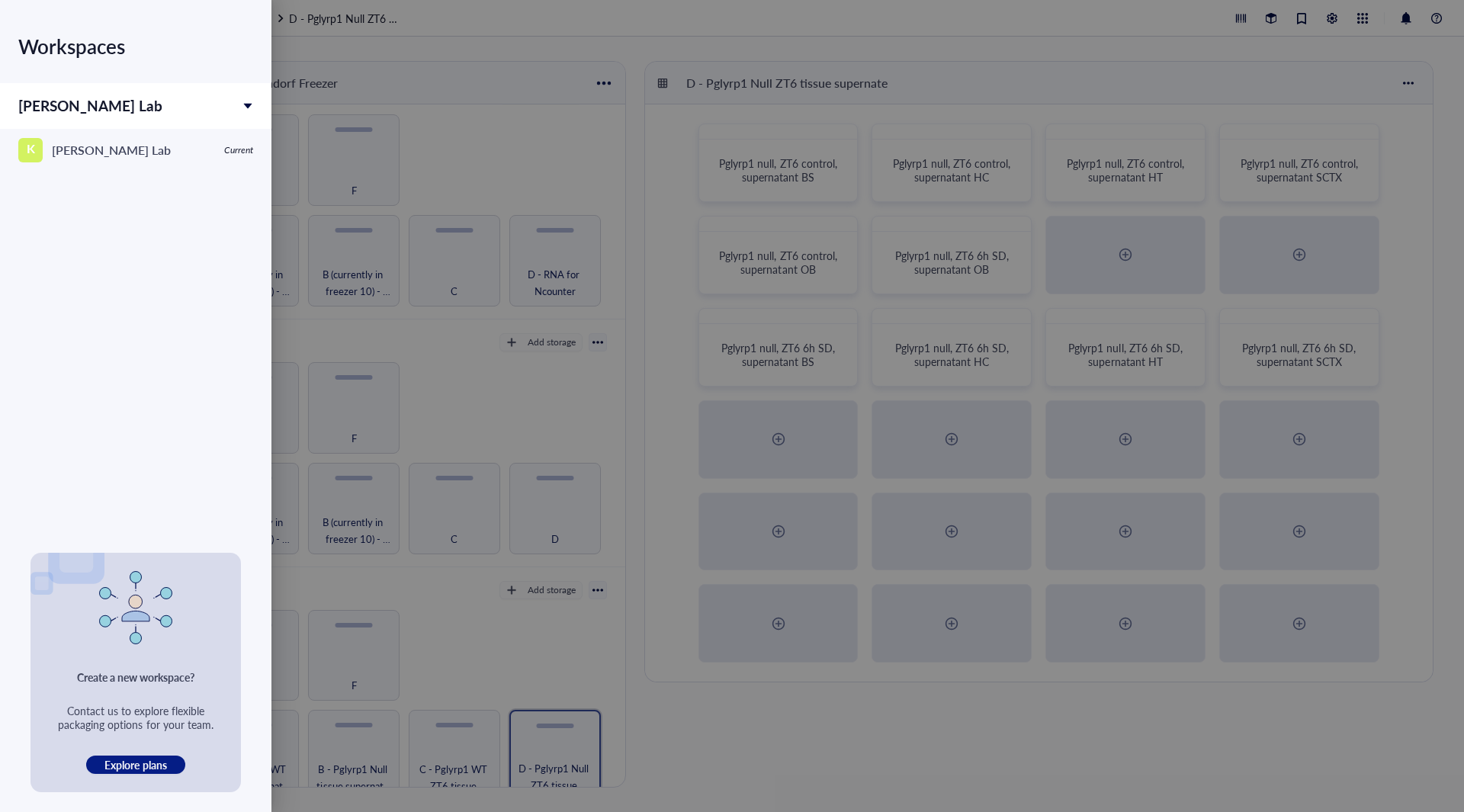
click at [126, 286] on div "Workspaces [PERSON_NAME] Lab K [PERSON_NAME] Lab Current" at bounding box center [136, 276] width 272 height 553
click at [696, 29] on div at bounding box center [732, 406] width 1464 height 812
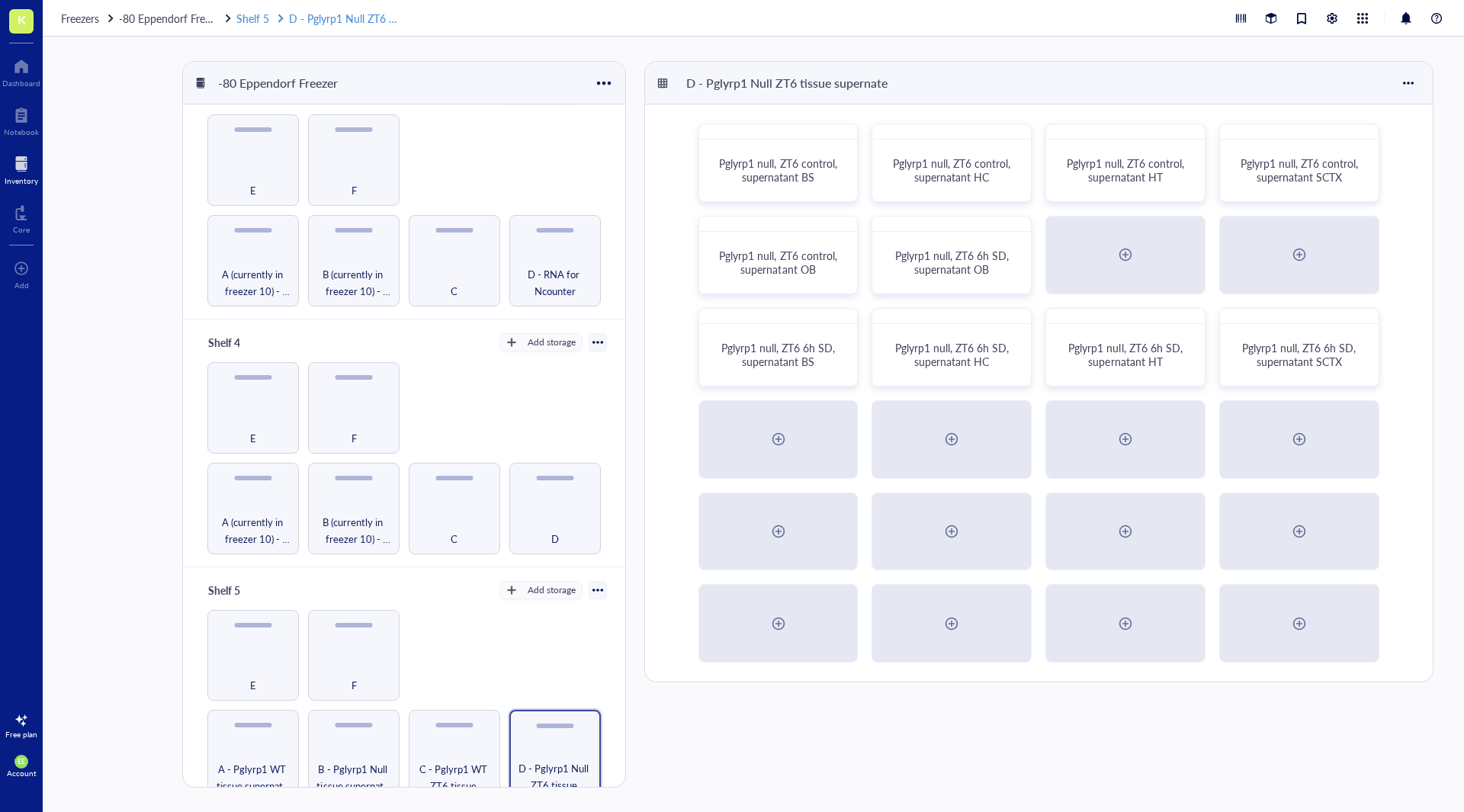
click at [259, 16] on link "Shelf 5 D - Pglyrp1 Null ZT6 tissue supernate" at bounding box center [319, 17] width 167 height 16
click at [163, 16] on span "-80 Eppendorf Freezer" at bounding box center [172, 18] width 106 height 16
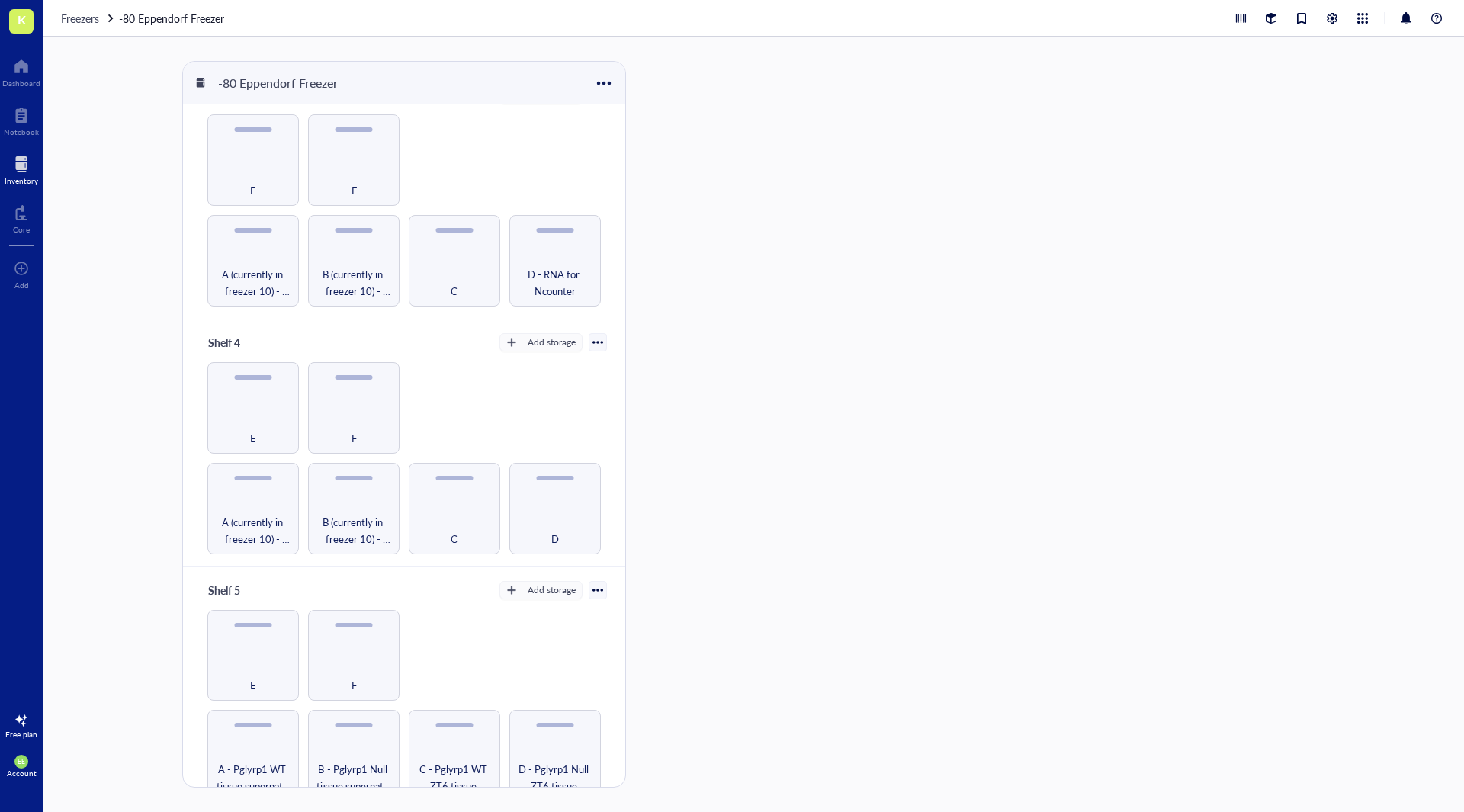
click at [18, 762] on span "EE" at bounding box center [21, 761] width 8 height 8
click at [85, 802] on link "Logout" at bounding box center [107, 792] width 100 height 28
